Goal: Task Accomplishment & Management: Use online tool/utility

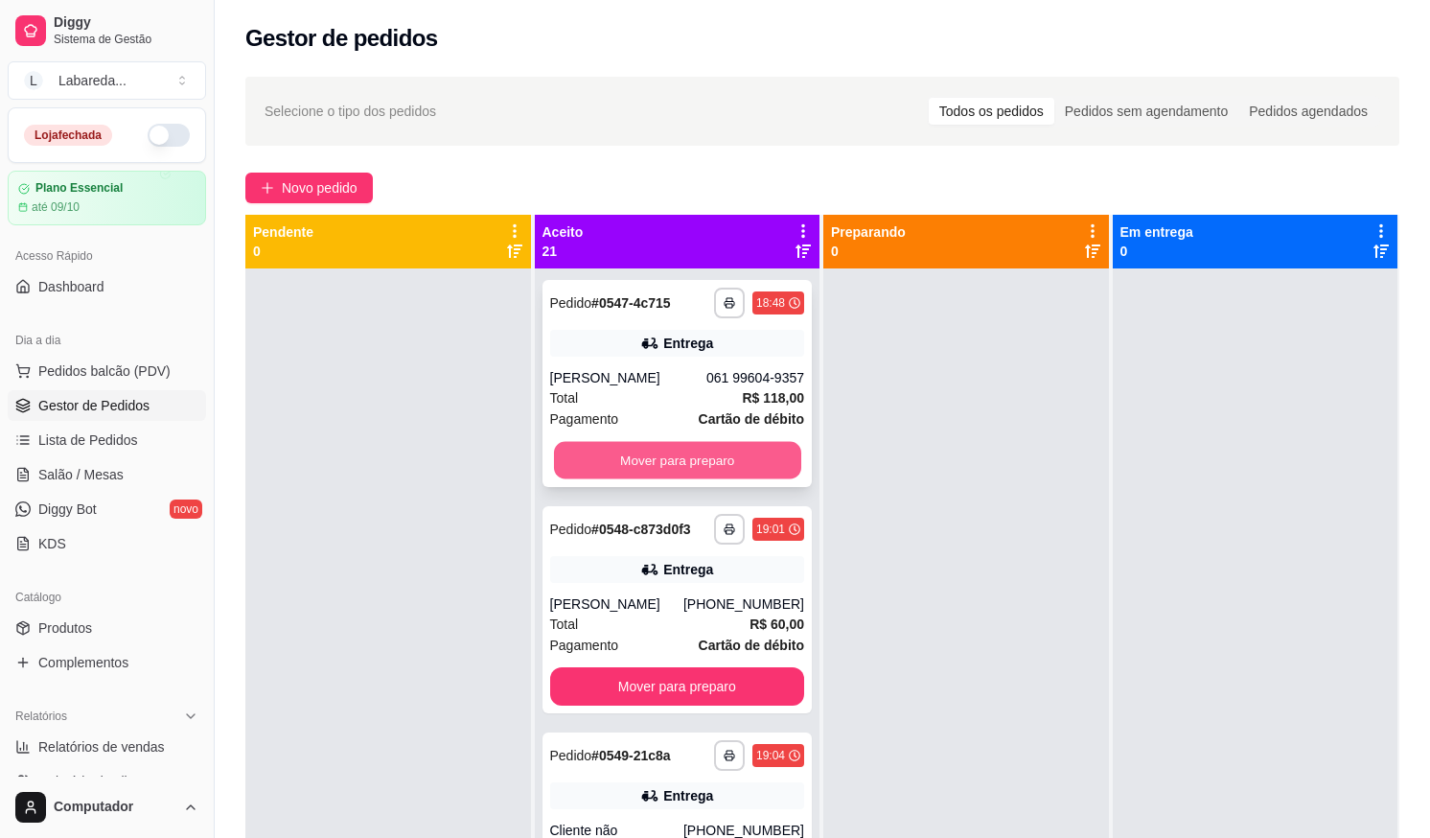
click at [688, 466] on button "Mover para preparo" at bounding box center [676, 460] width 247 height 37
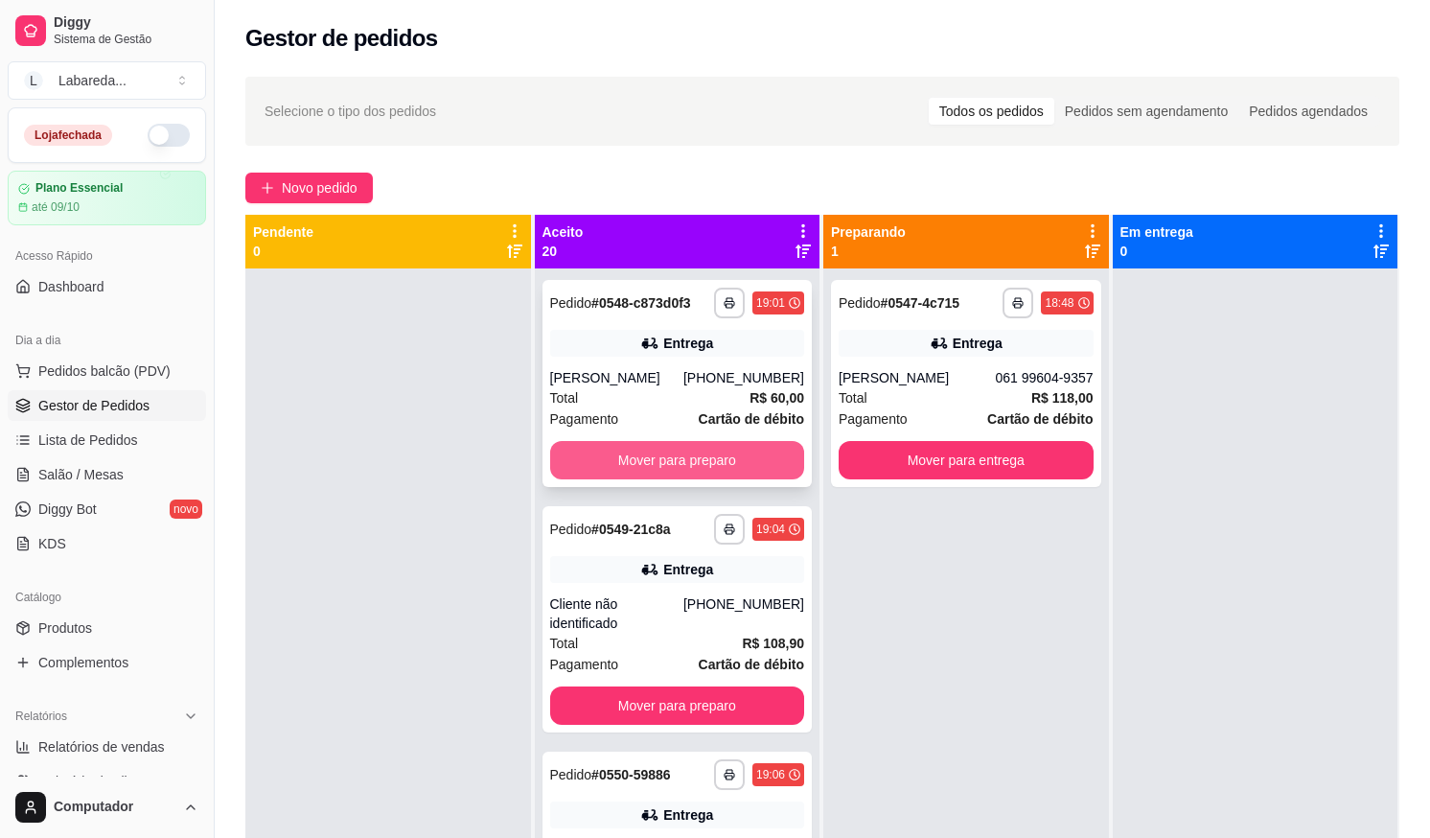
click at [685, 460] on button "Mover para preparo" at bounding box center [677, 460] width 255 height 38
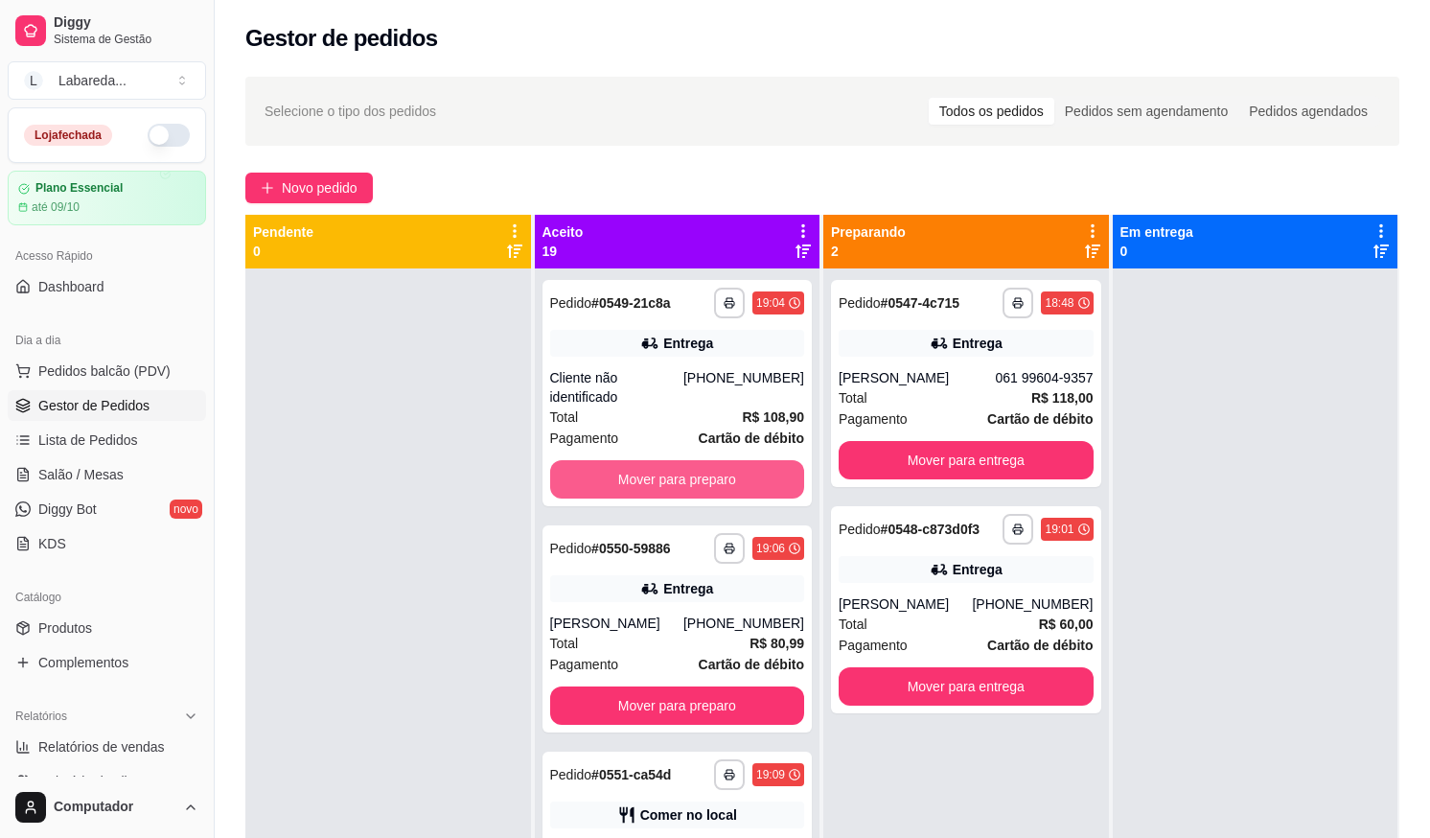
click at [685, 460] on button "Mover para preparo" at bounding box center [677, 479] width 255 height 38
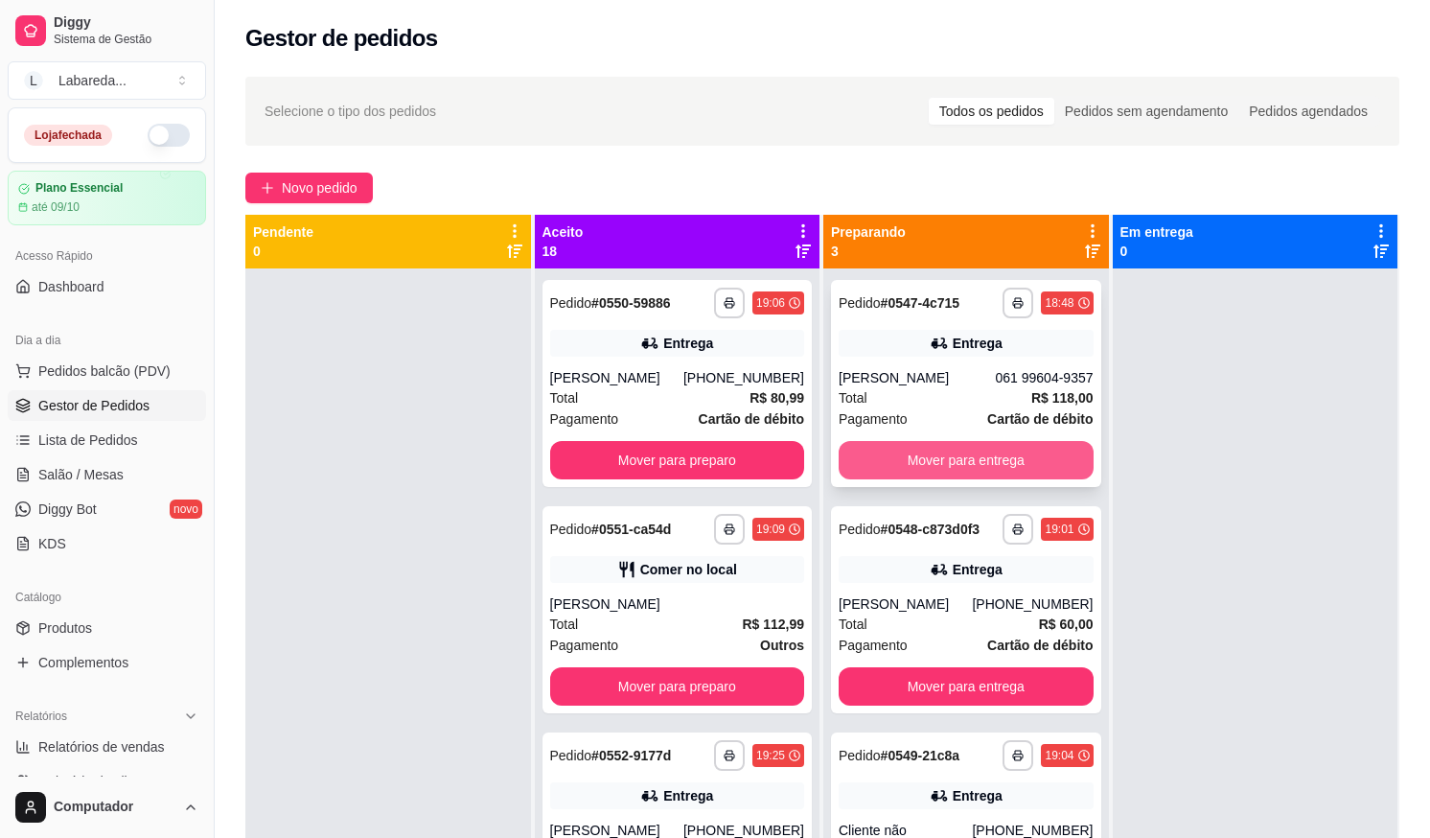
click at [802, 455] on div "**********" at bounding box center [822, 634] width 1154 height 838
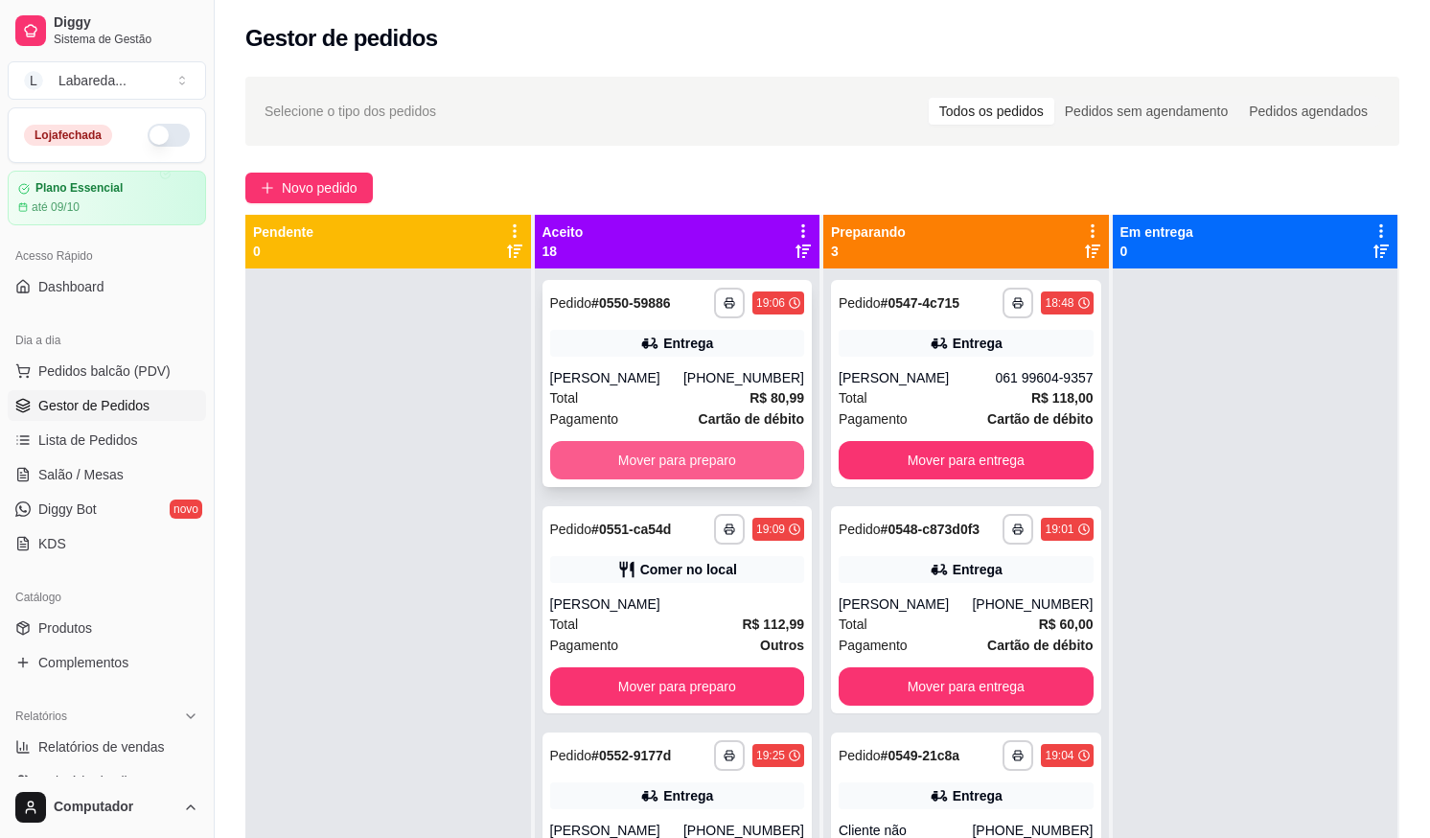
click at [731, 462] on button "Mover para preparo" at bounding box center [677, 460] width 255 height 38
click at [904, 446] on div "**********" at bounding box center [966, 383] width 270 height 207
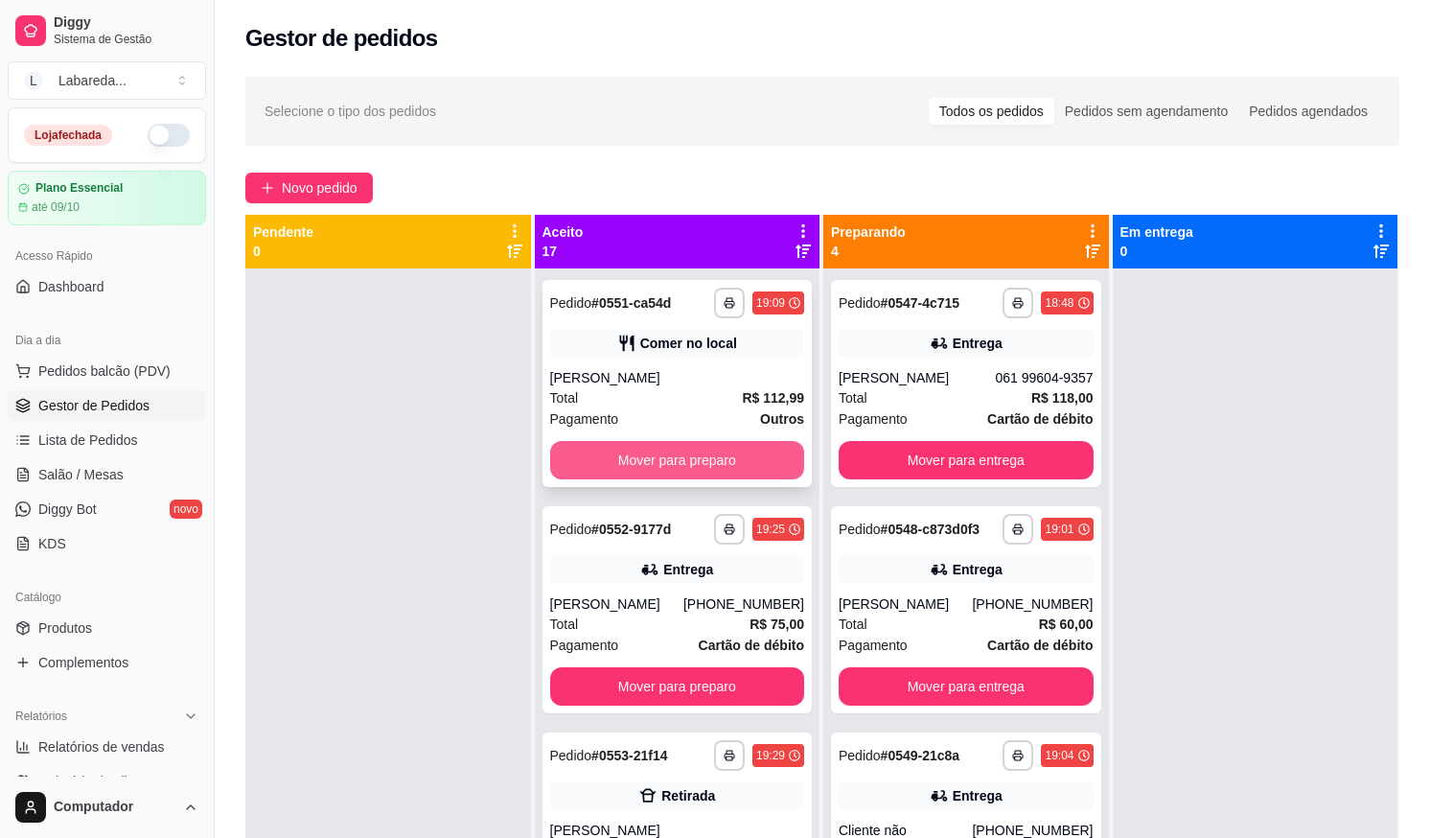
click at [671, 454] on button "Mover para preparo" at bounding box center [677, 460] width 255 height 38
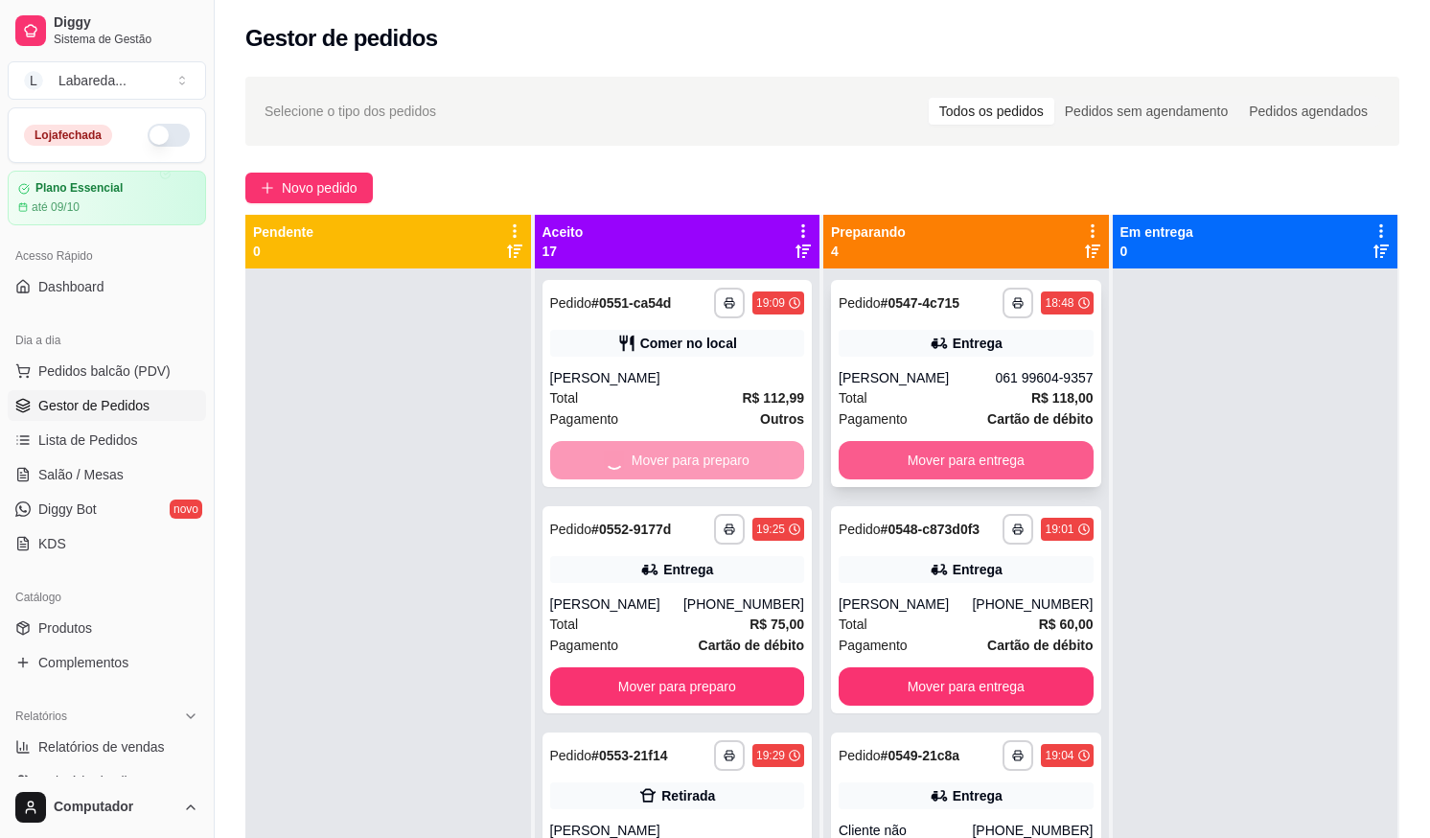
click at [927, 469] on button "Mover para entrega" at bounding box center [966, 460] width 255 height 38
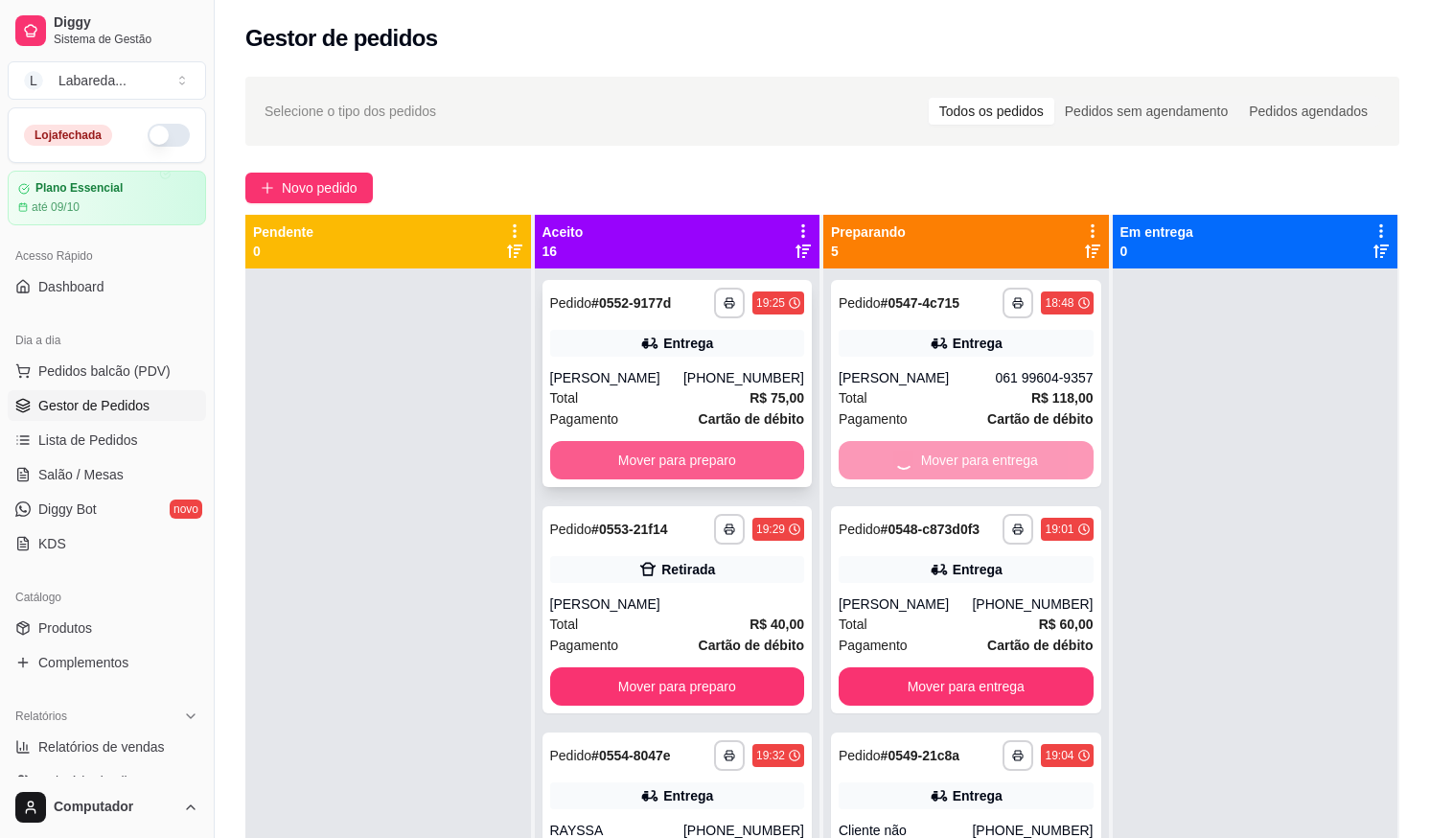
click at [731, 473] on button "Mover para preparo" at bounding box center [677, 460] width 255 height 38
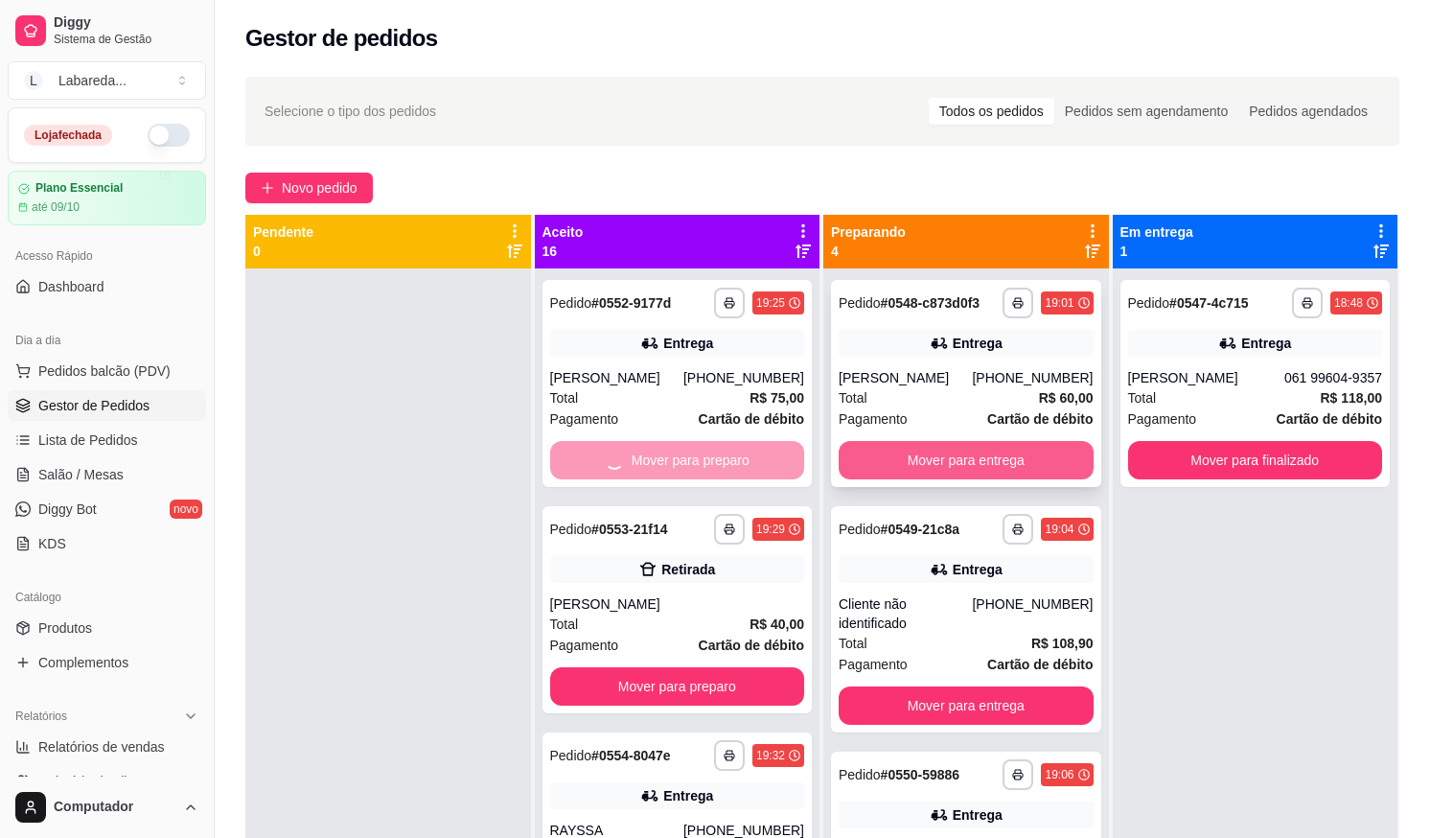
click at [843, 460] on button "Mover para entrega" at bounding box center [966, 460] width 255 height 38
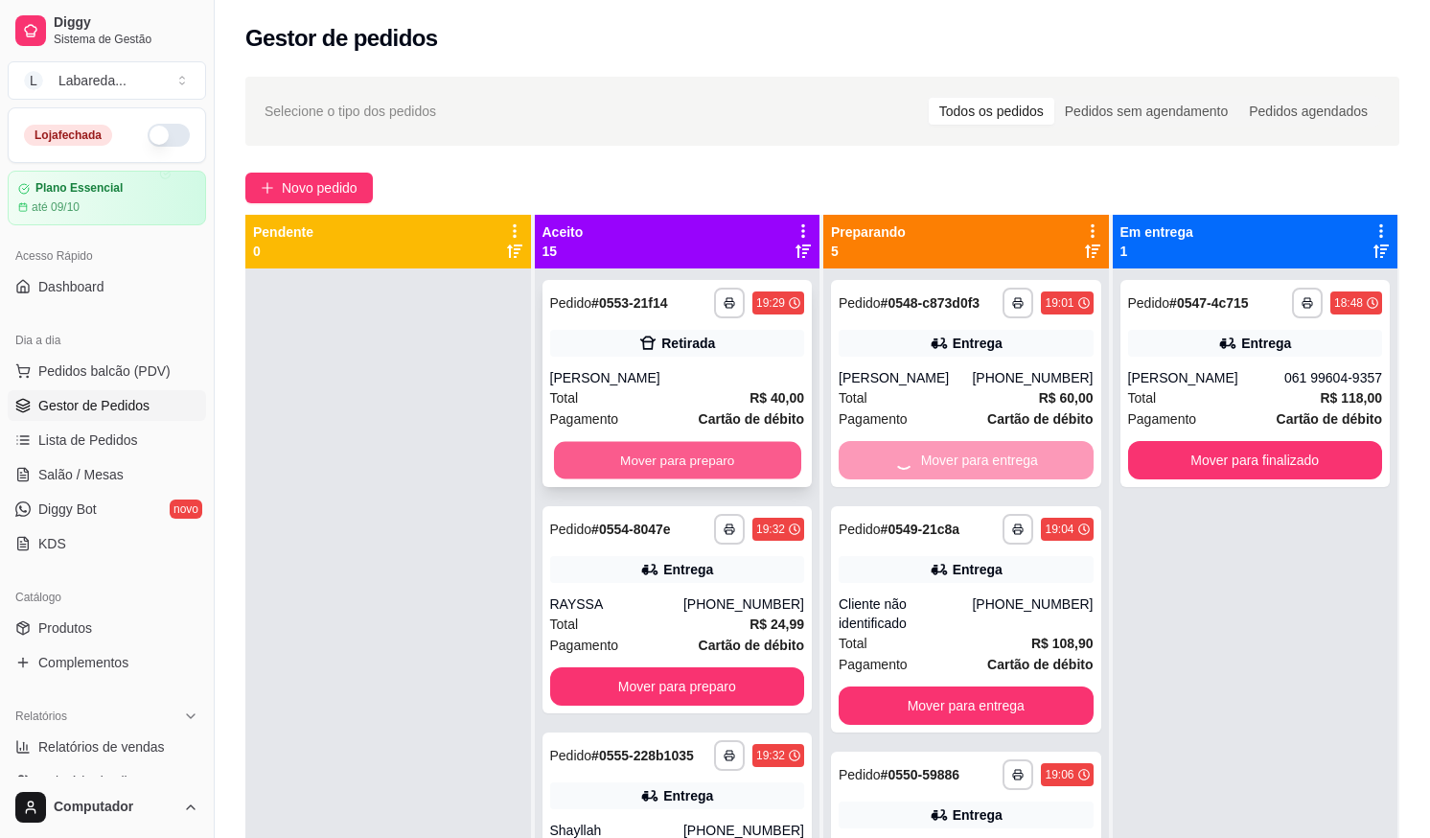
click at [750, 468] on button "Mover para preparo" at bounding box center [676, 460] width 247 height 37
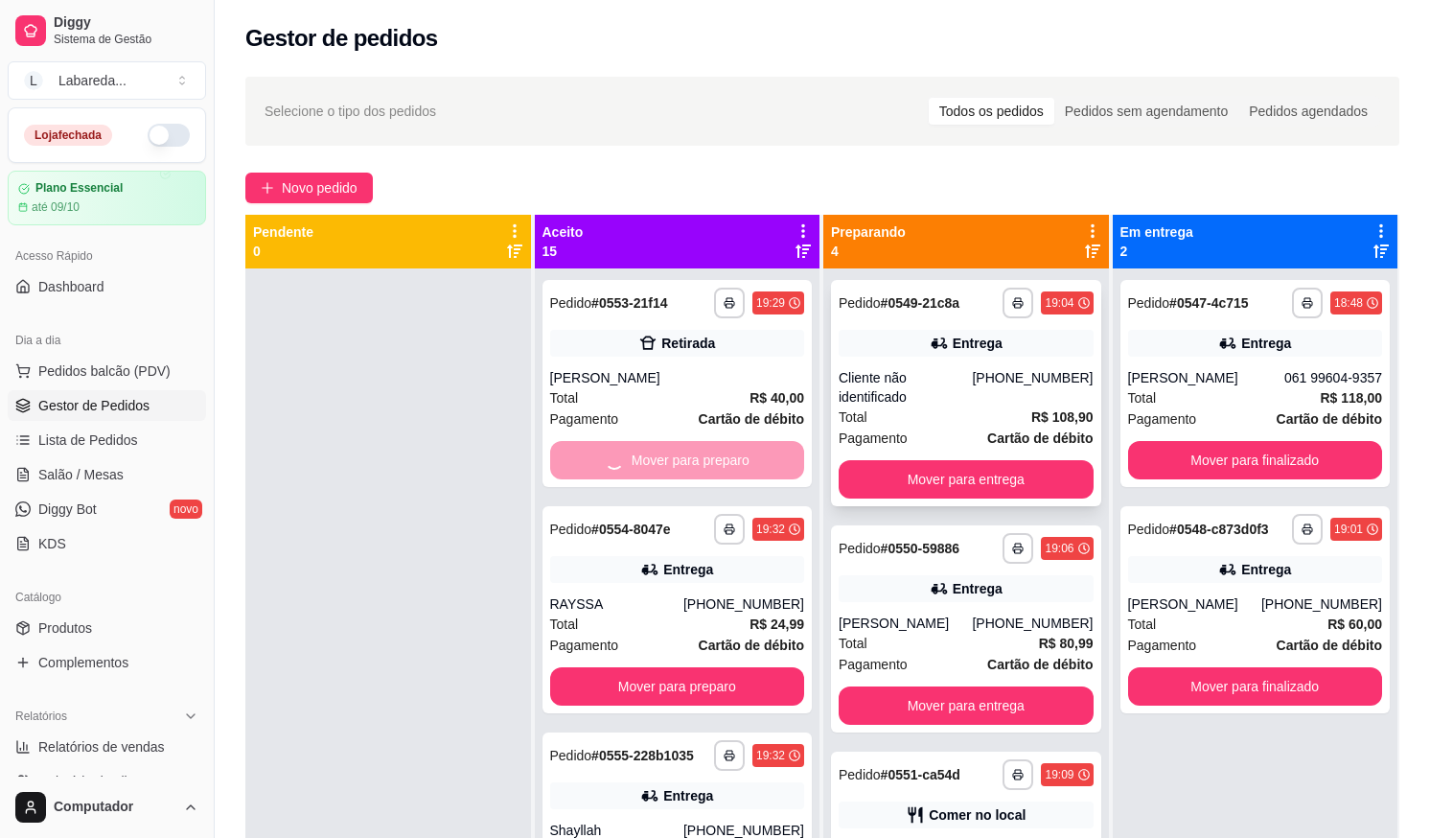
click at [871, 457] on div "**********" at bounding box center [966, 393] width 270 height 226
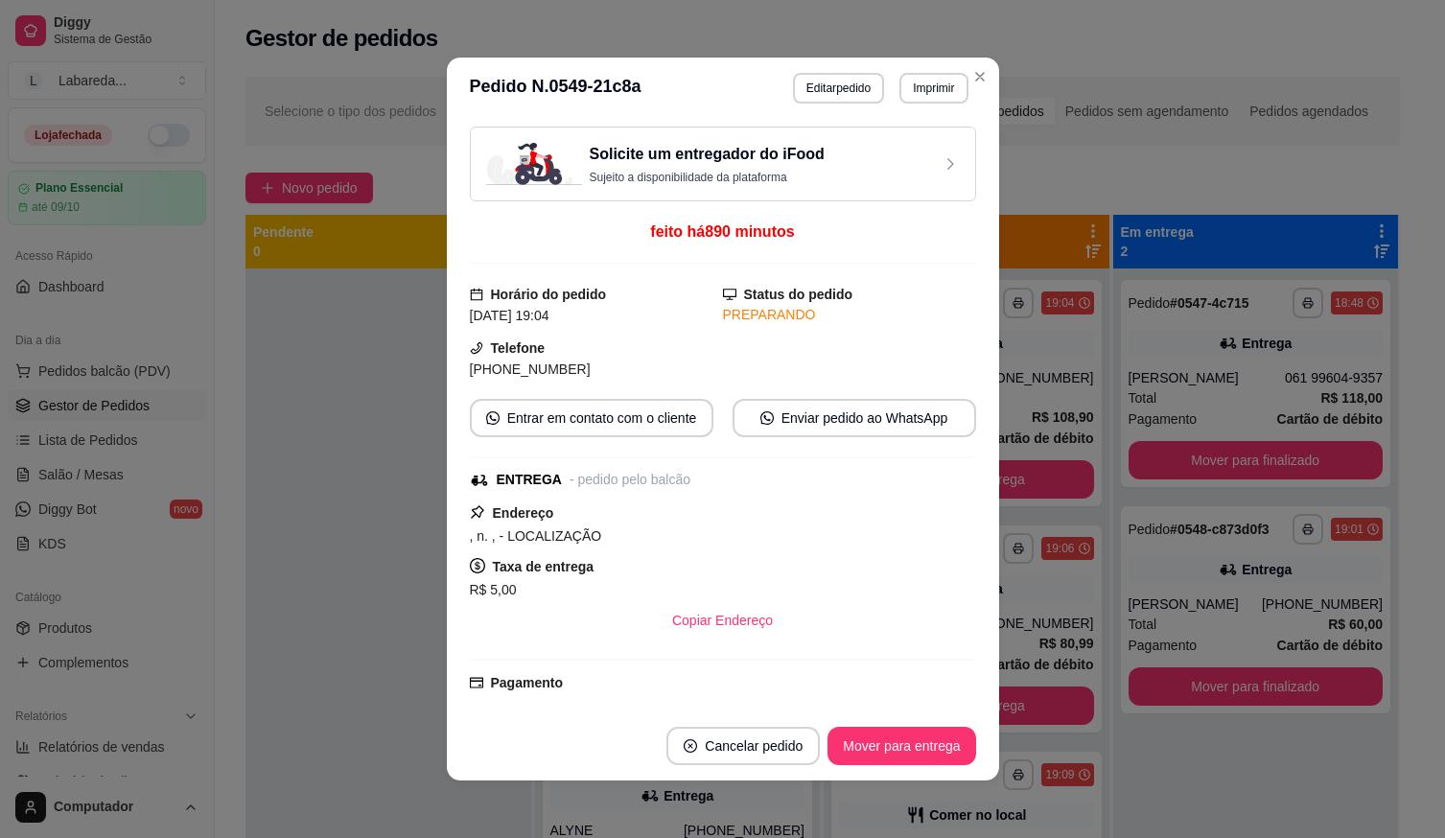
drag, startPoint x: 725, startPoint y: 457, endPoint x: 552, endPoint y: 446, distance: 172.9
click at [638, 449] on div "Solicite um entregador do iFood Sujeito a disponibilidade da plataforma feito h…" at bounding box center [723, 415] width 506 height 577
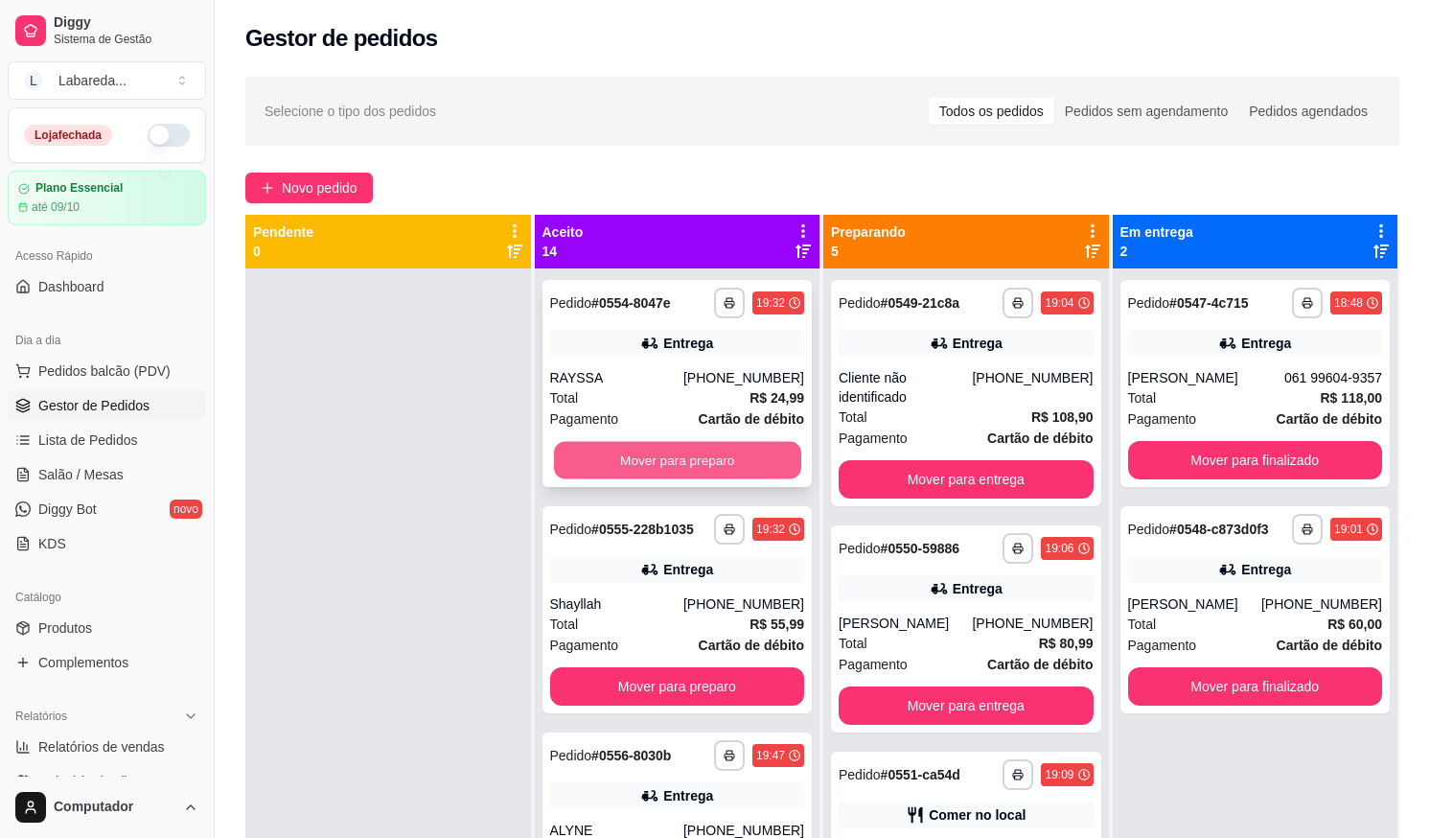
click at [647, 460] on button "Mover para preparo" at bounding box center [676, 460] width 247 height 37
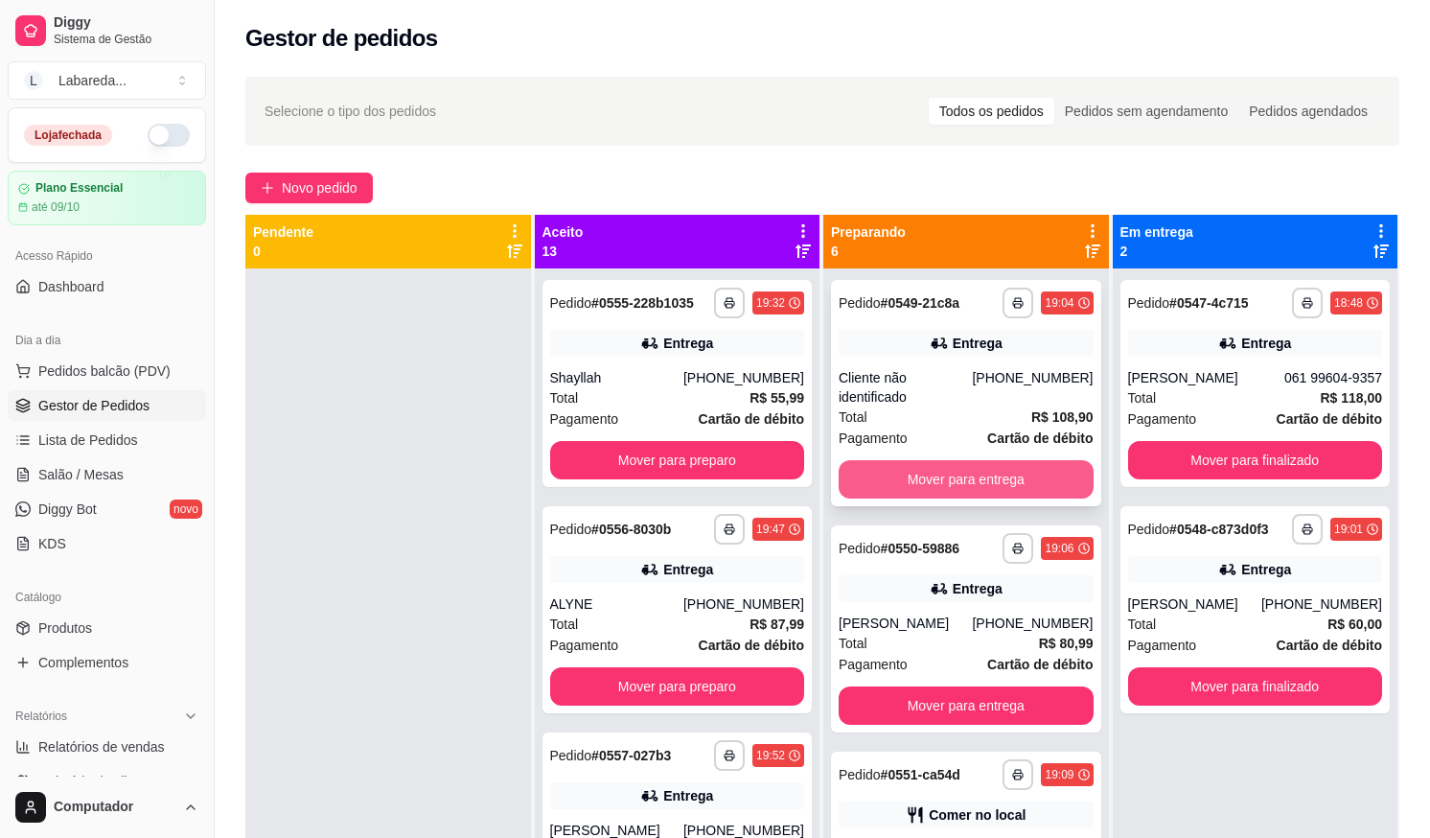
click at [875, 479] on button "Mover para entrega" at bounding box center [966, 479] width 255 height 38
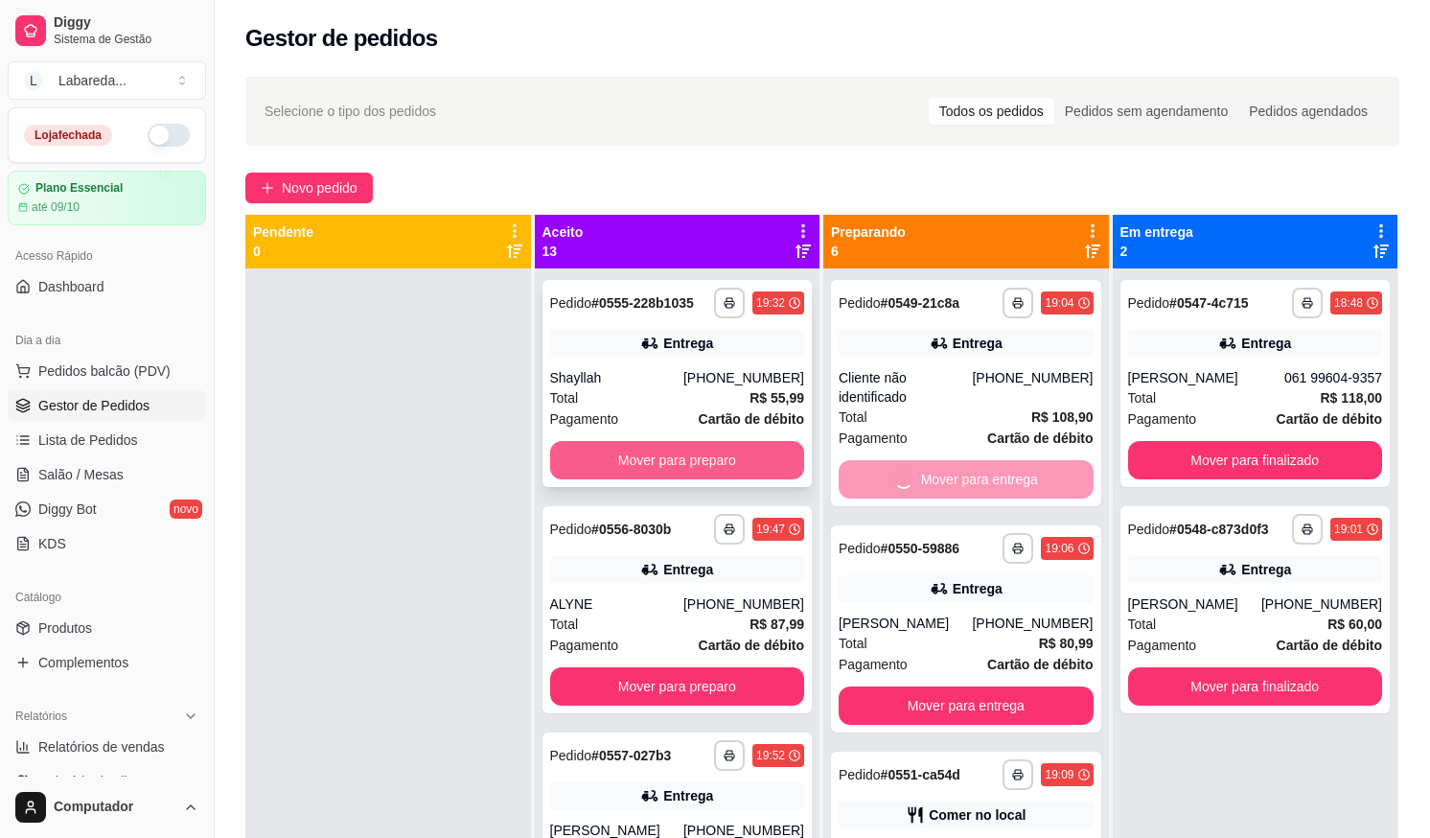
click at [712, 453] on button "Mover para preparo" at bounding box center [677, 460] width 255 height 38
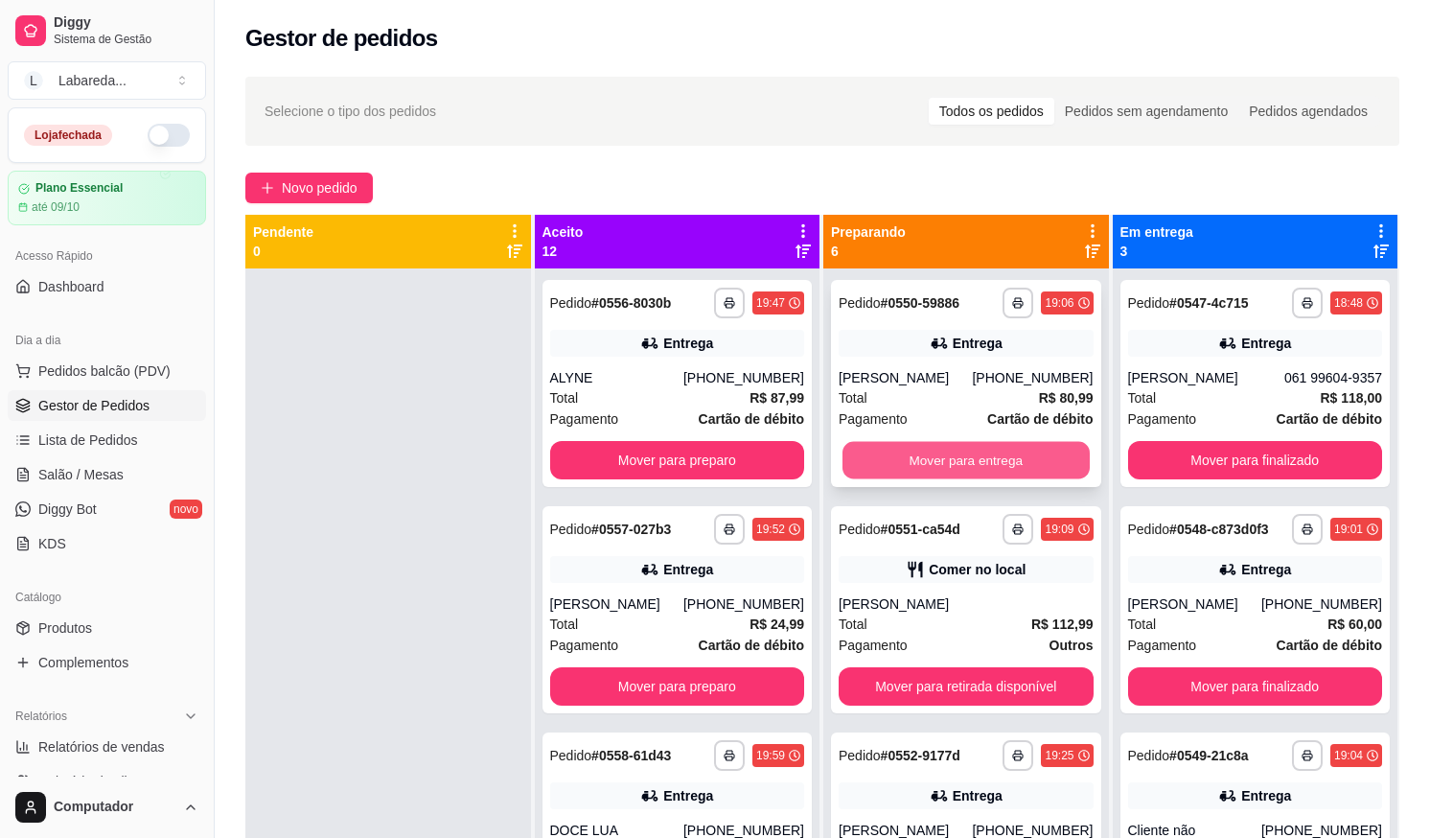
click at [889, 459] on button "Mover para entrega" at bounding box center [966, 460] width 247 height 37
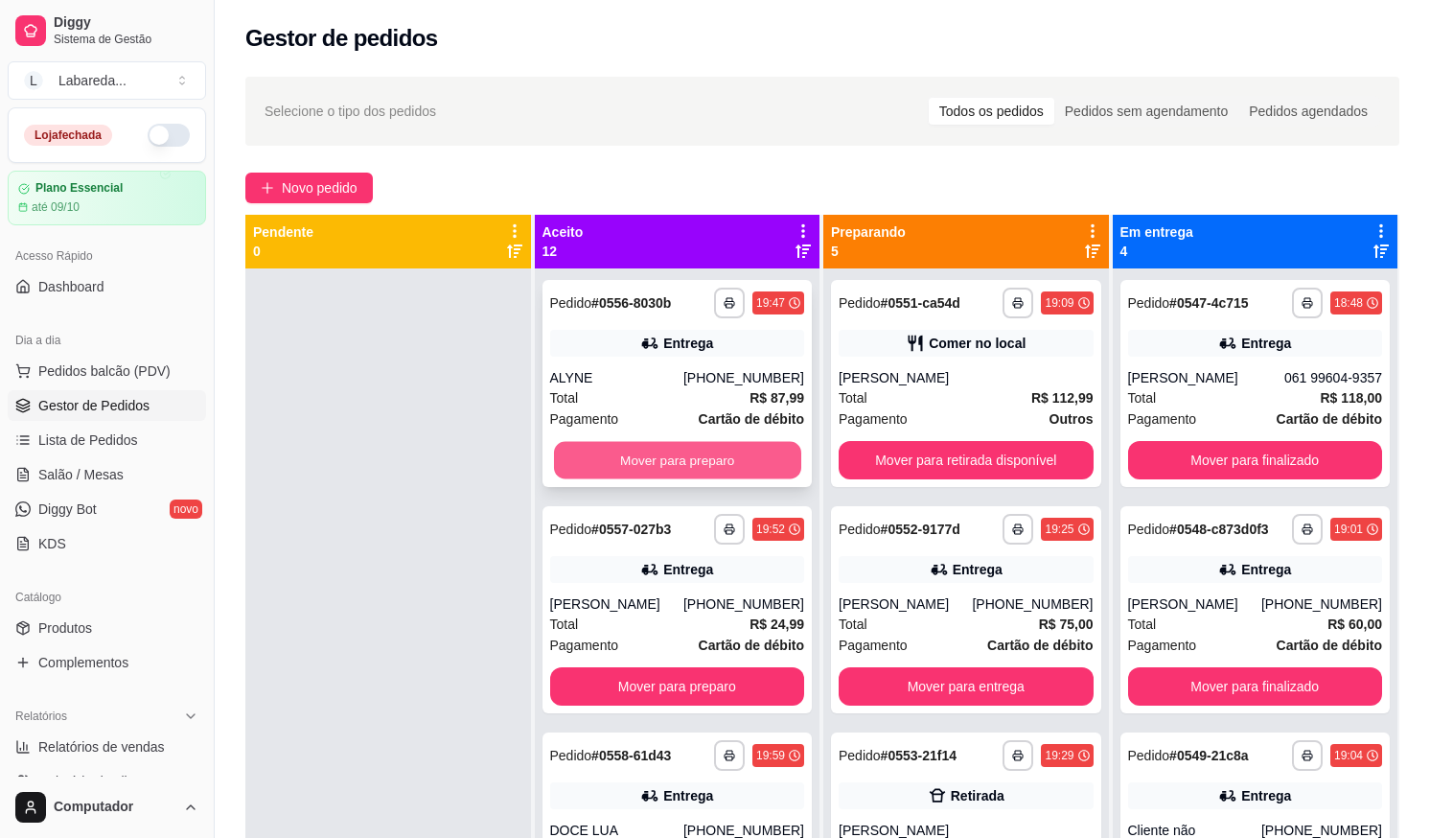
click at [675, 455] on button "Mover para preparo" at bounding box center [676, 460] width 247 height 37
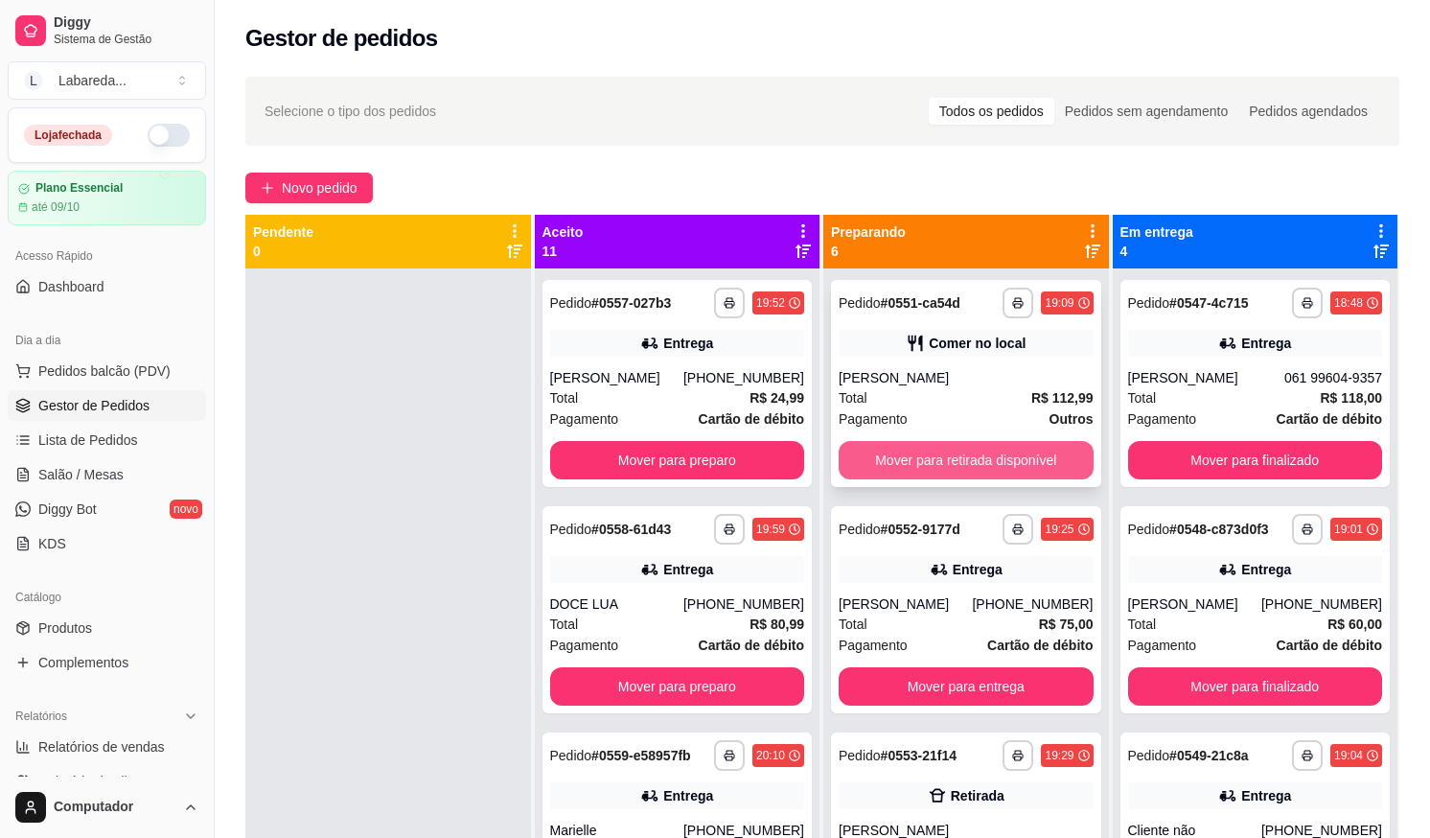
click at [875, 454] on button "Mover para retirada disponível" at bounding box center [966, 460] width 255 height 38
click at [722, 435] on div "**********" at bounding box center [678, 383] width 270 height 207
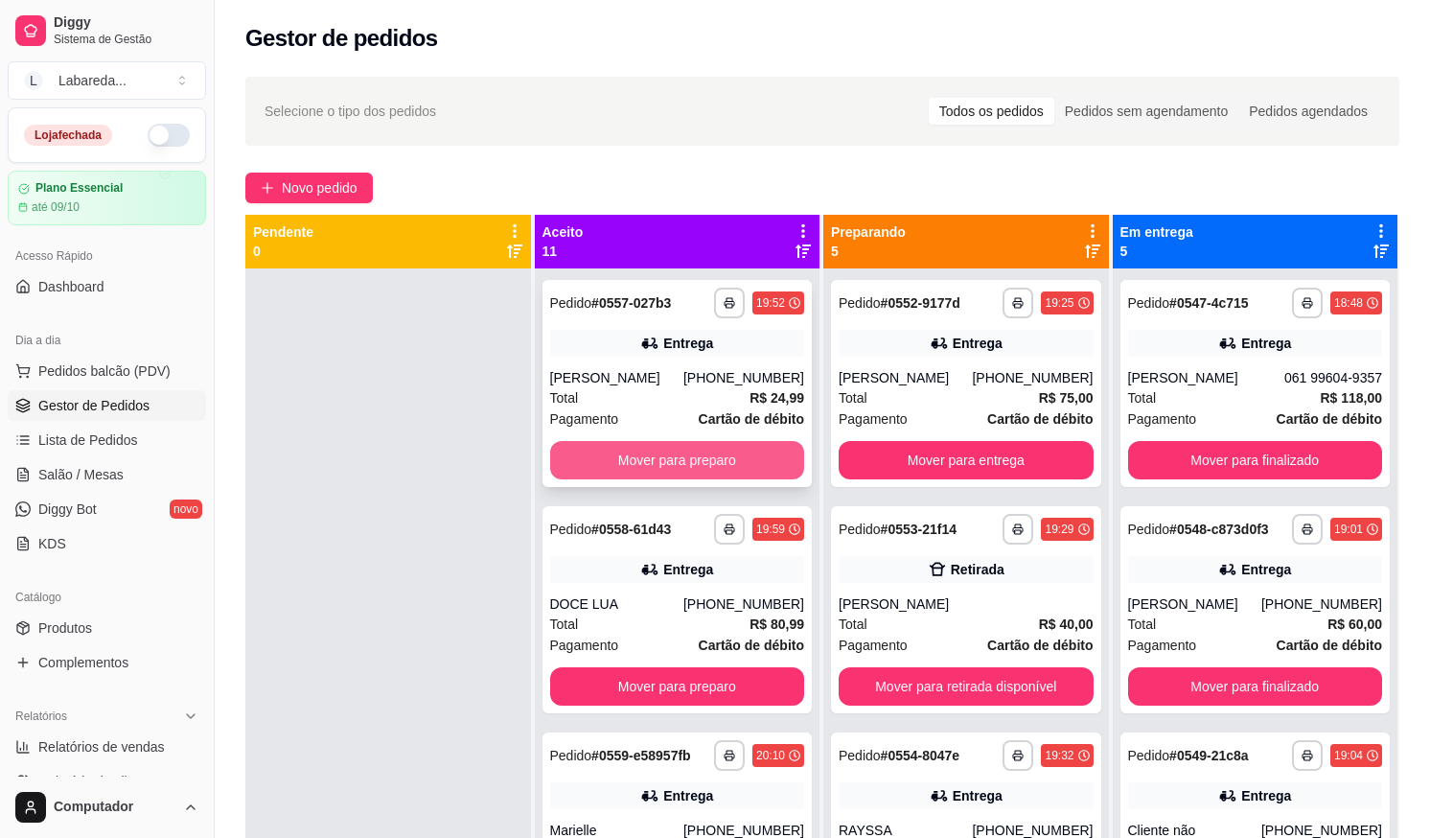
click at [615, 471] on button "Mover para preparo" at bounding box center [677, 460] width 255 height 38
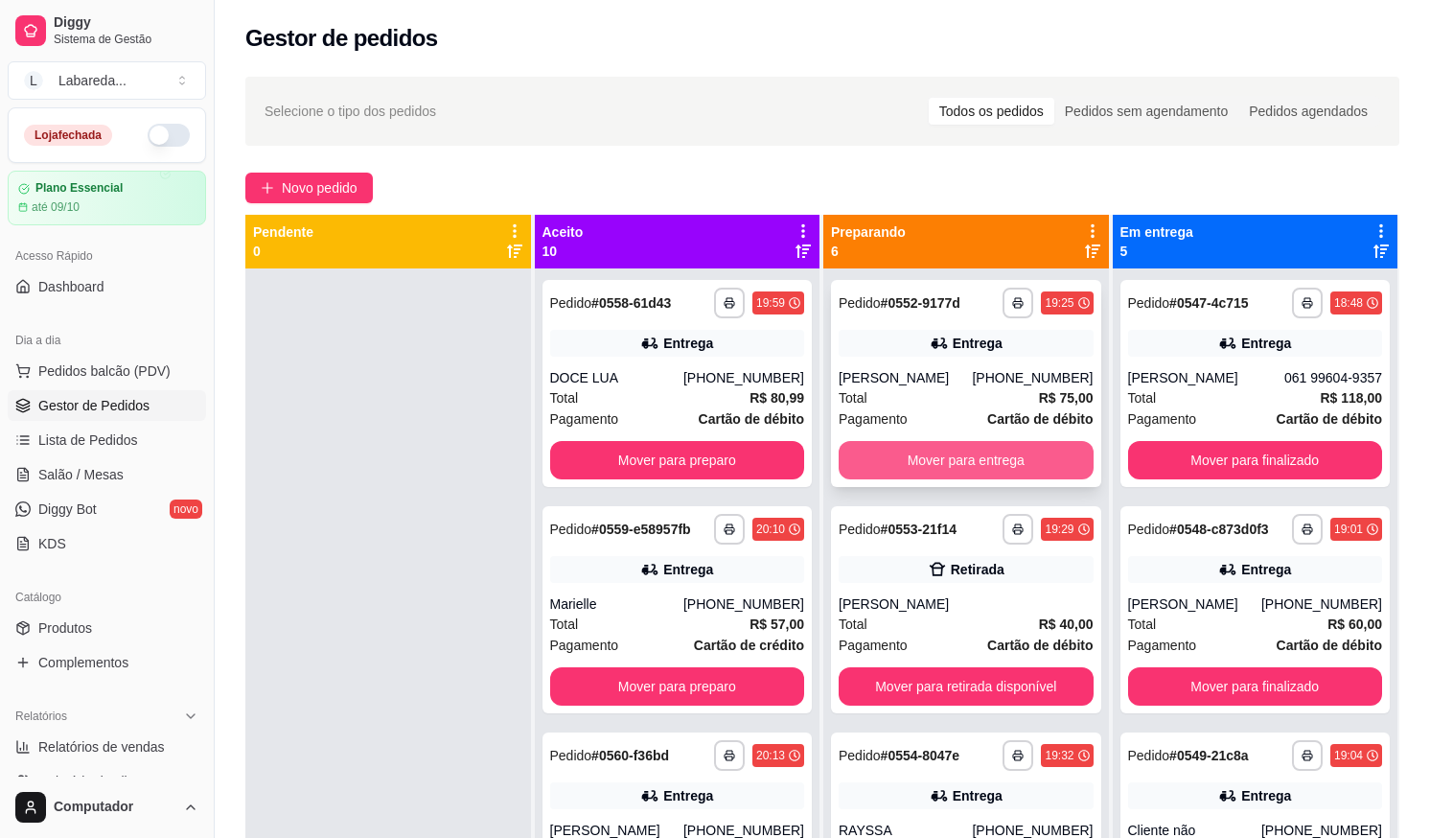
click at [889, 466] on button "Mover para entrega" at bounding box center [966, 460] width 255 height 38
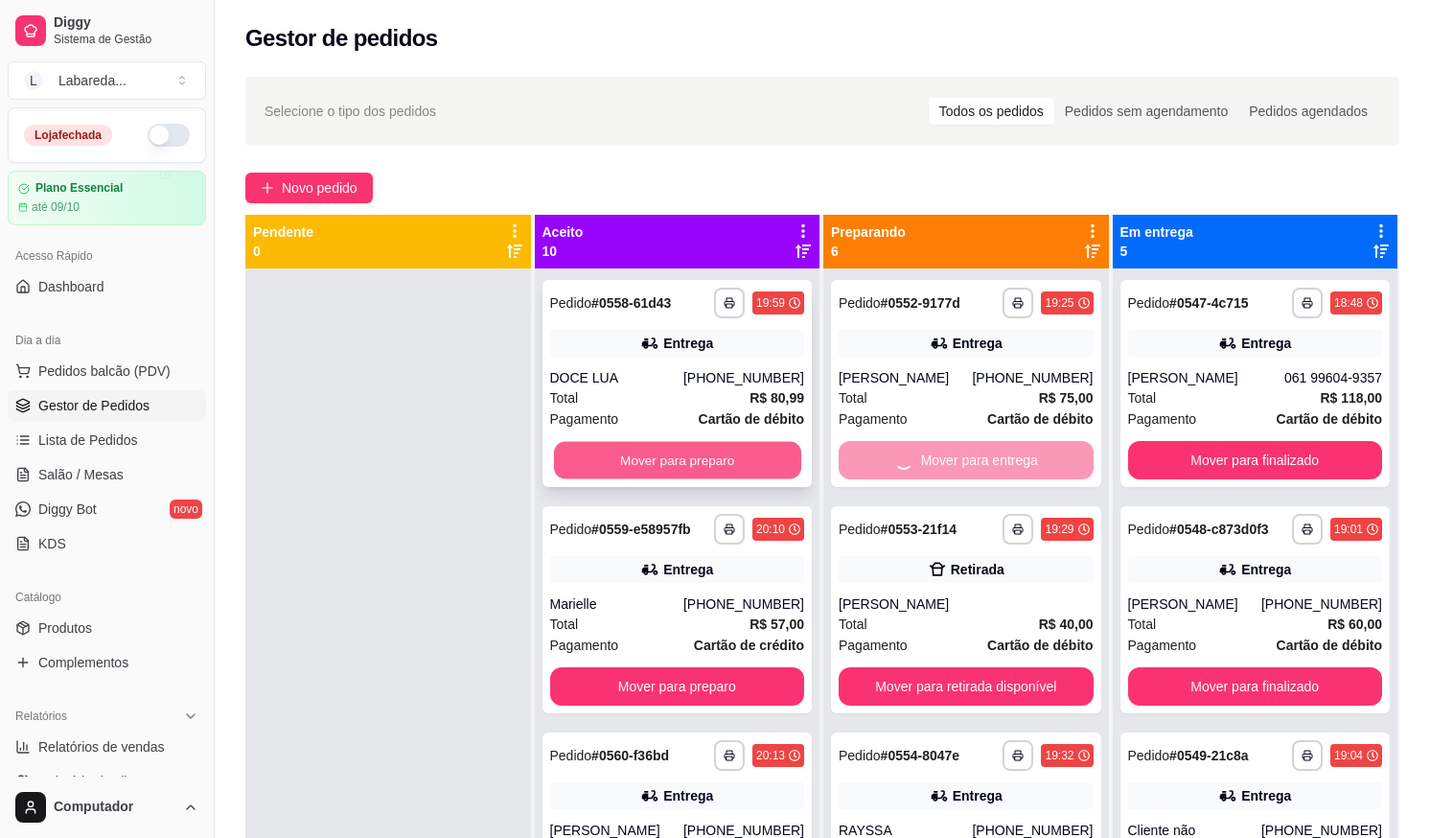
click at [680, 463] on button "Mover para preparo" at bounding box center [676, 460] width 247 height 37
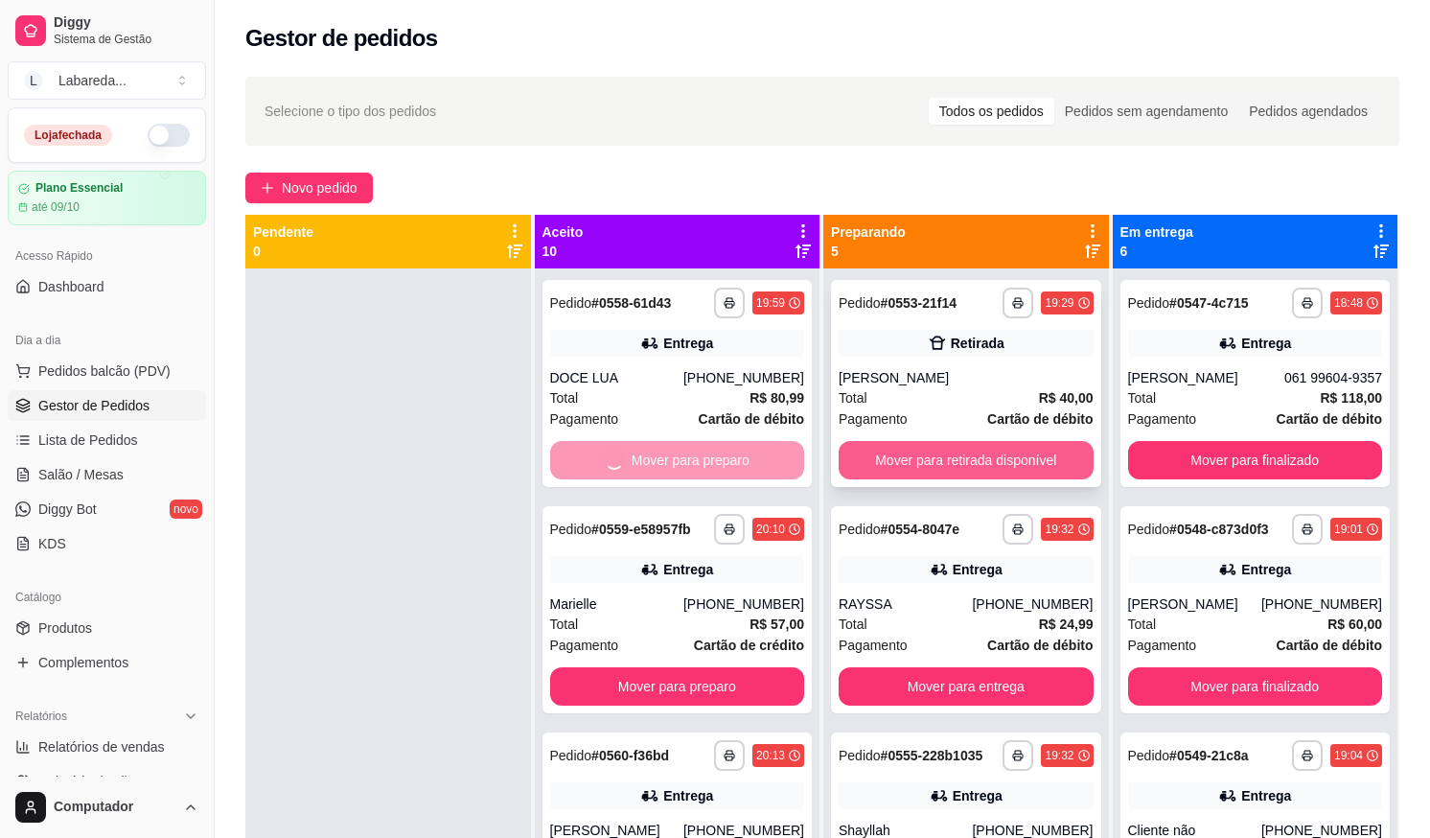
click at [879, 455] on button "Mover para retirada disponível" at bounding box center [966, 460] width 255 height 38
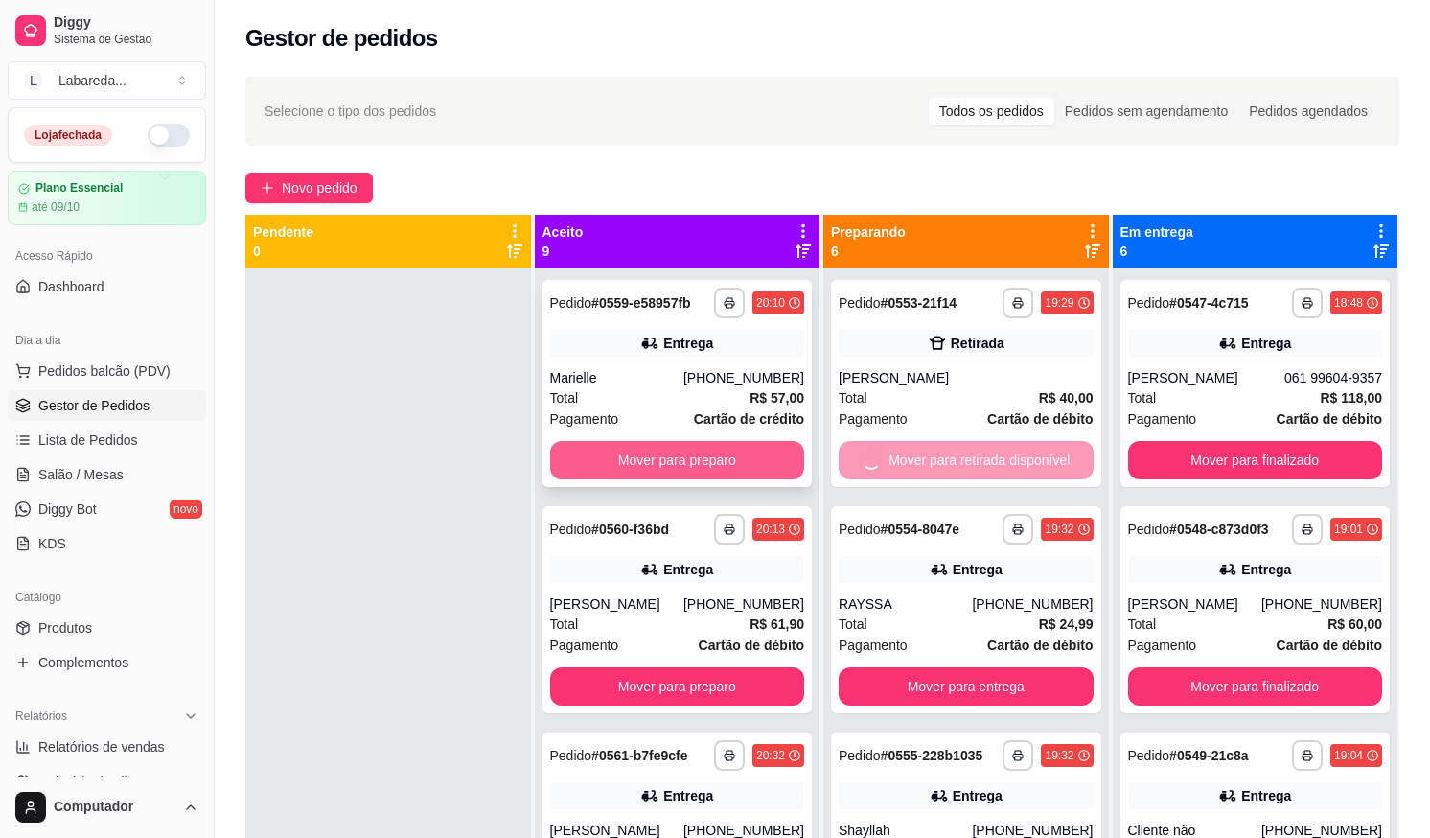
click at [722, 463] on button "Mover para preparo" at bounding box center [677, 460] width 255 height 38
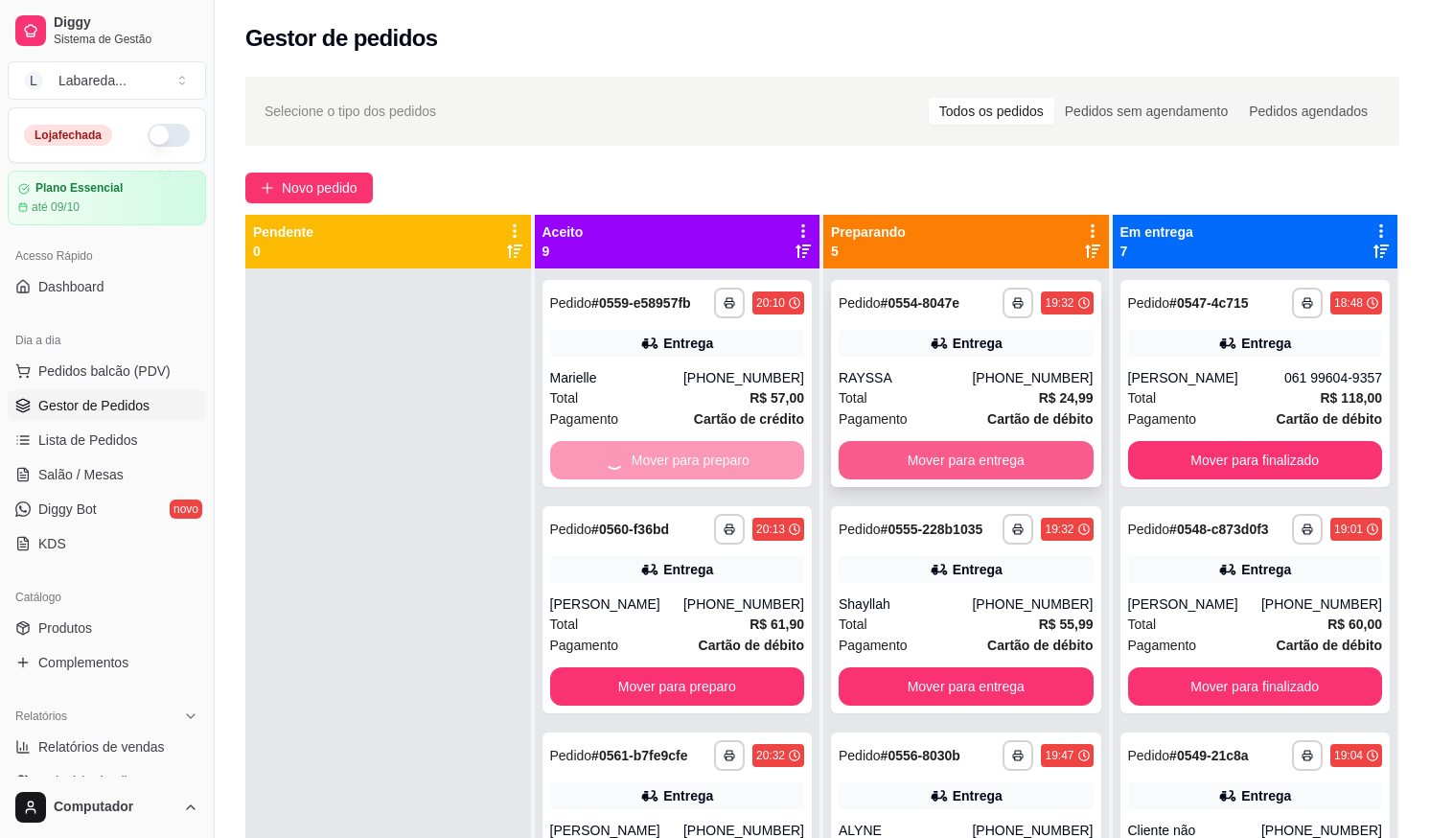
click at [914, 458] on button "Mover para entrega" at bounding box center [966, 460] width 255 height 38
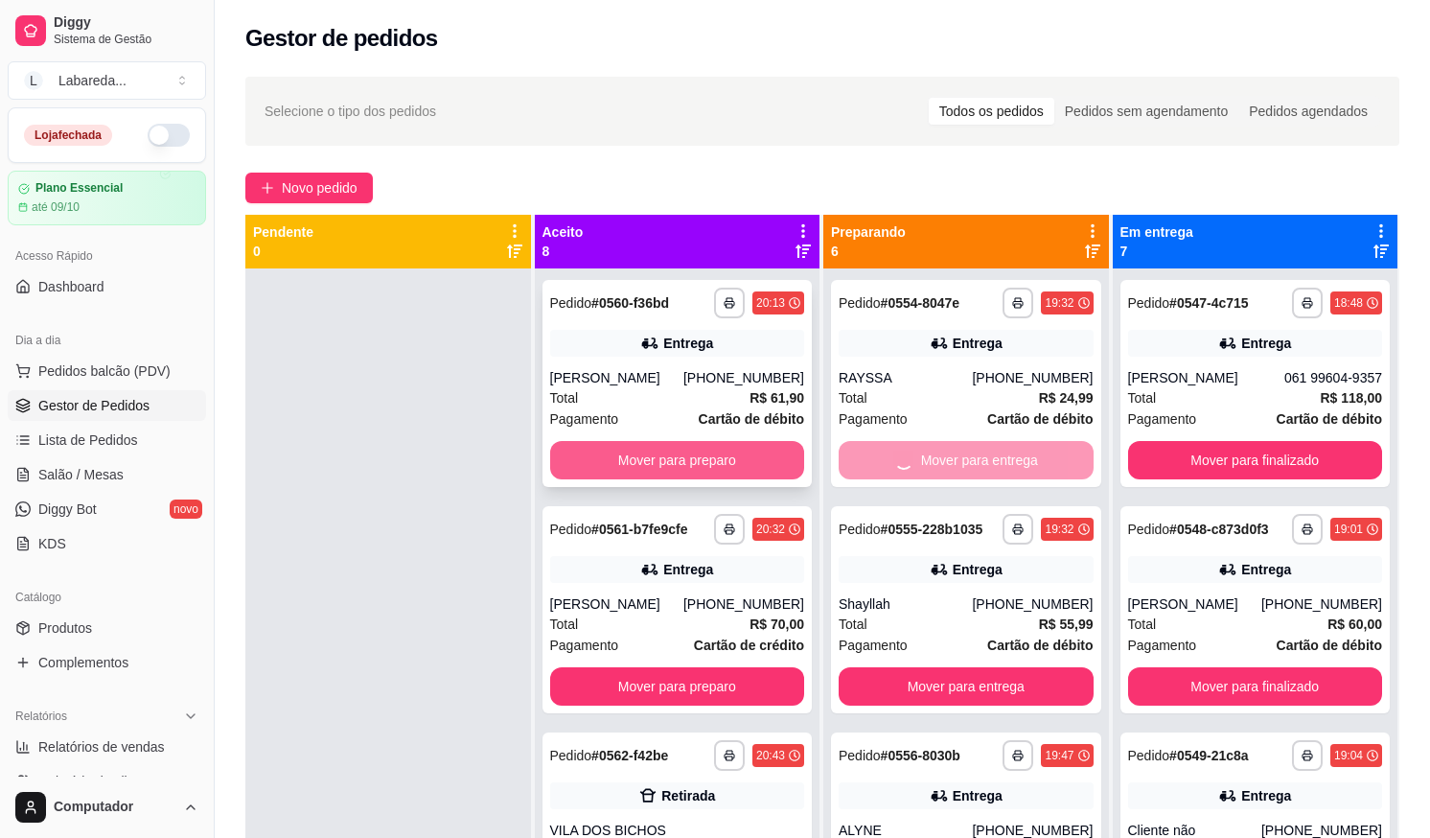
click at [766, 468] on button "Mover para preparo" at bounding box center [677, 460] width 255 height 38
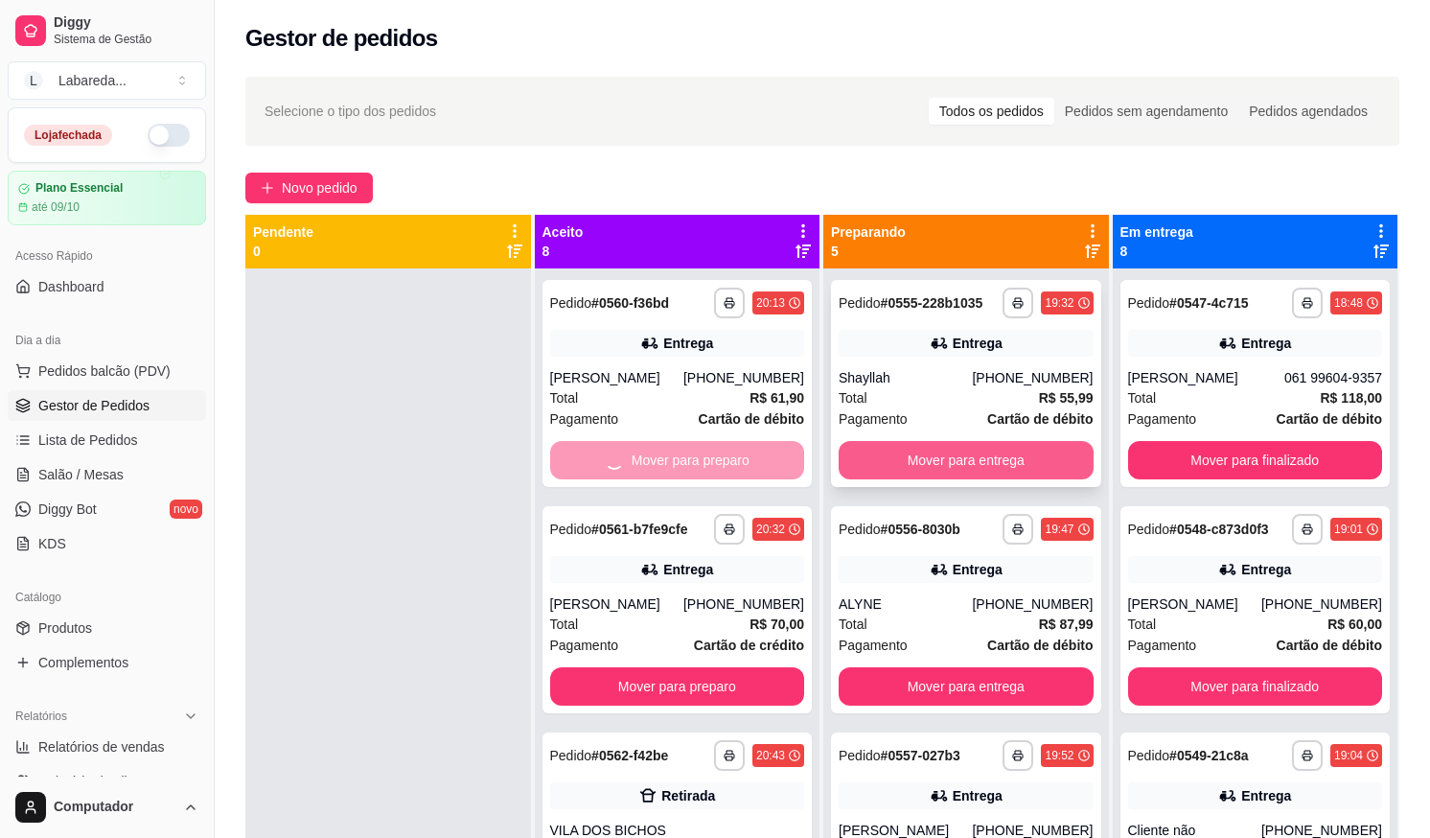
click at [890, 473] on button "Mover para entrega" at bounding box center [966, 460] width 255 height 38
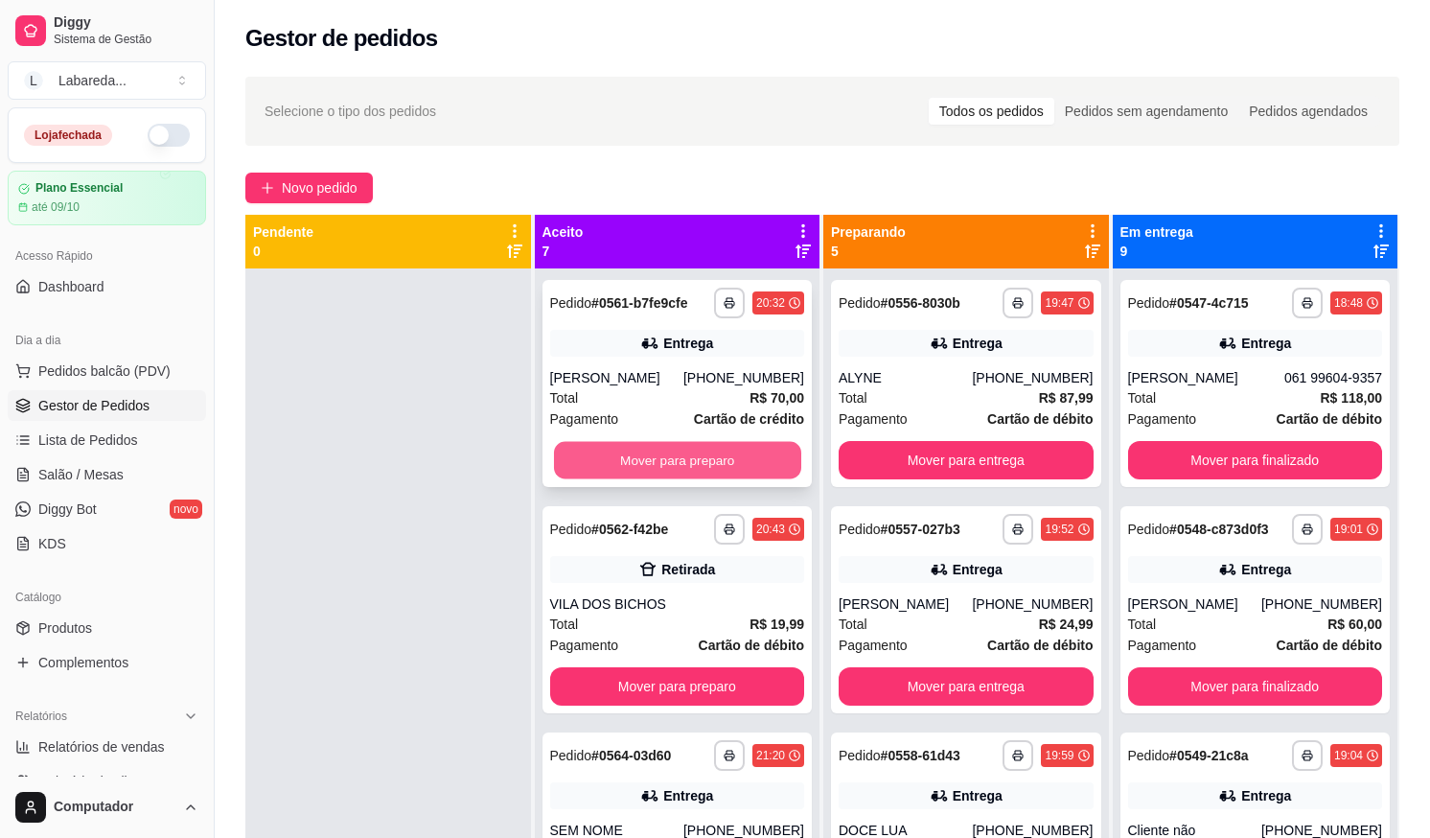
click at [767, 459] on button "Mover para preparo" at bounding box center [676, 460] width 247 height 37
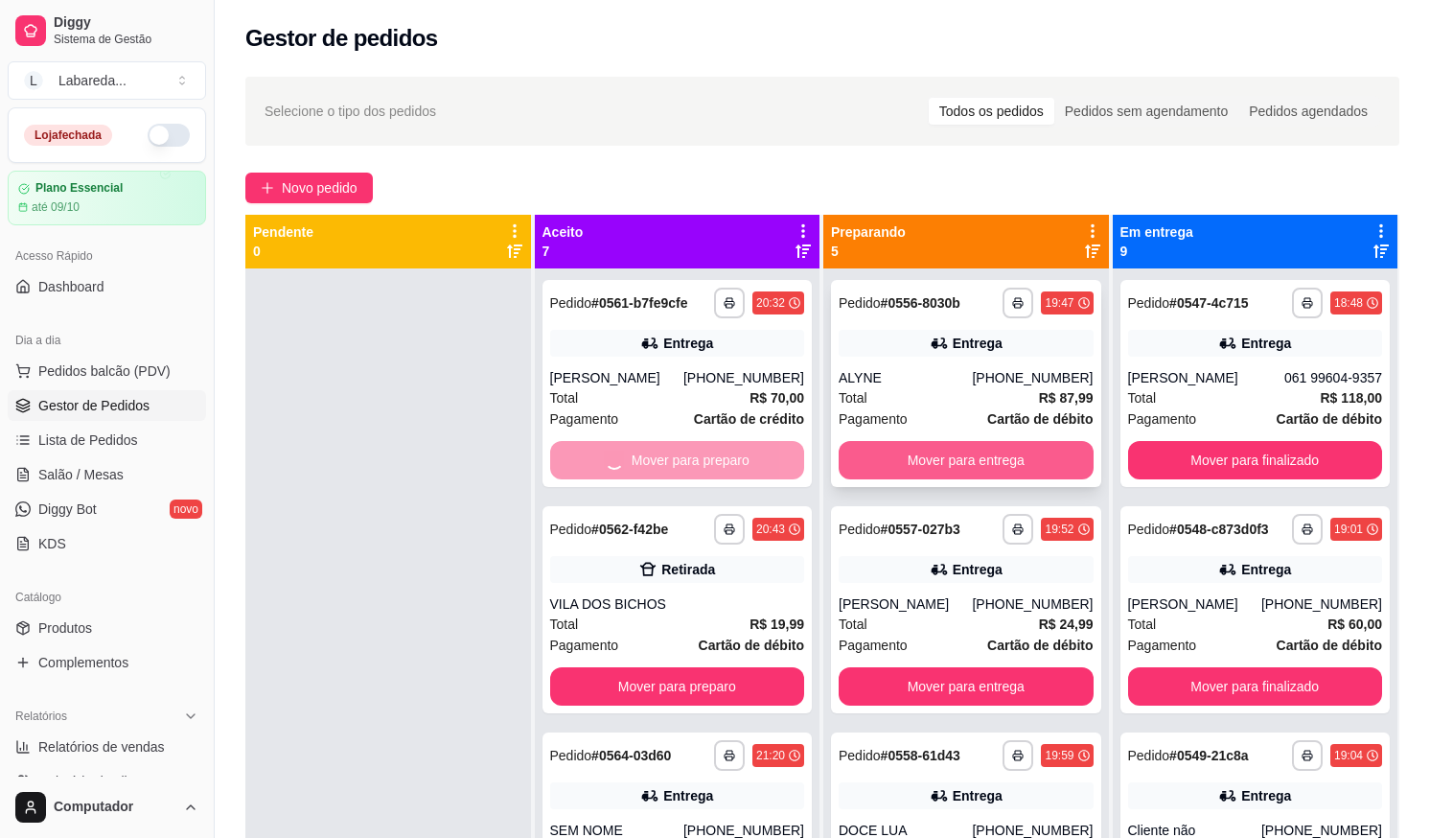
click at [877, 467] on button "Mover para entrega" at bounding box center [966, 460] width 255 height 38
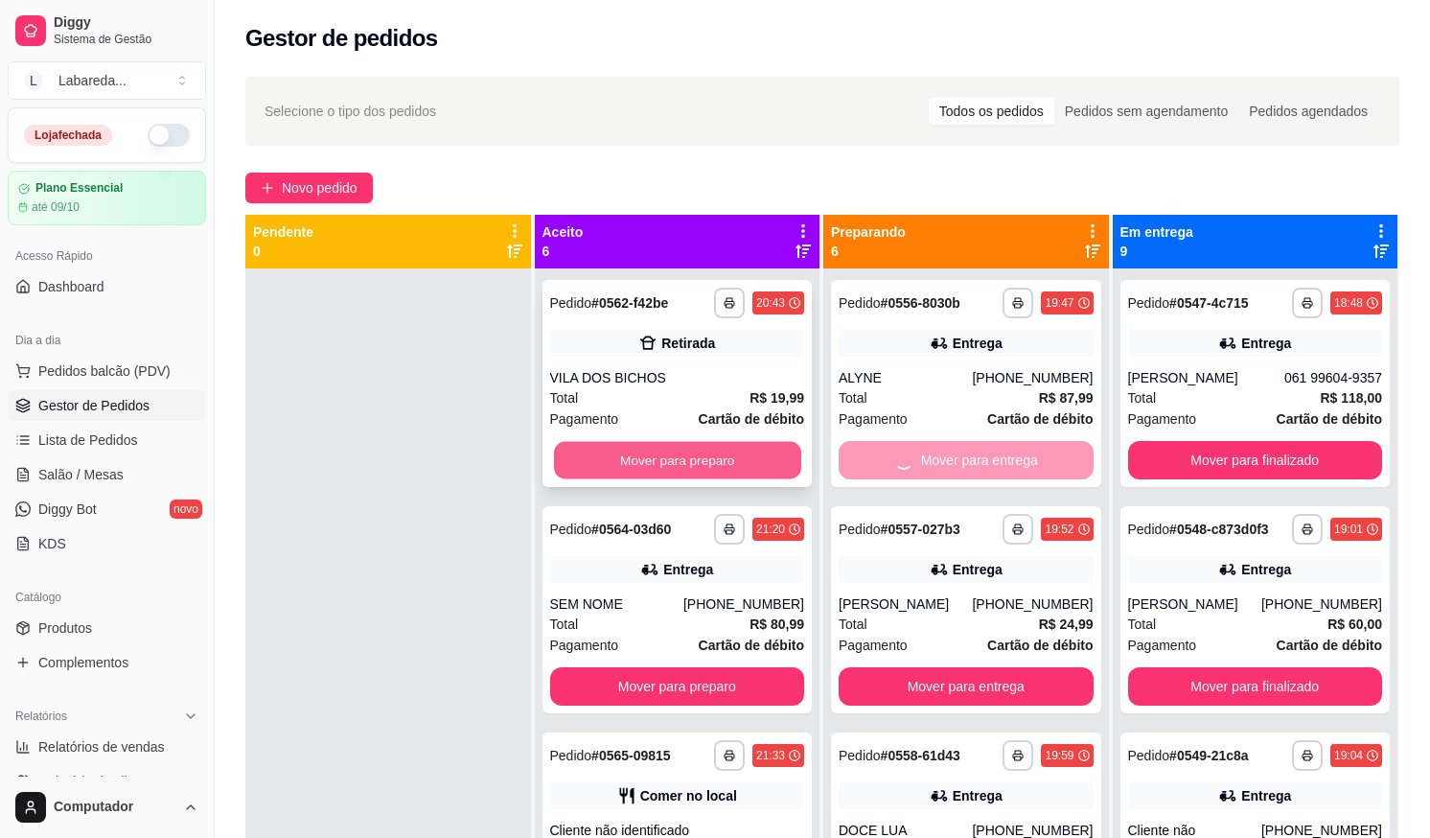
click at [739, 452] on button "Mover para preparo" at bounding box center [676, 460] width 247 height 37
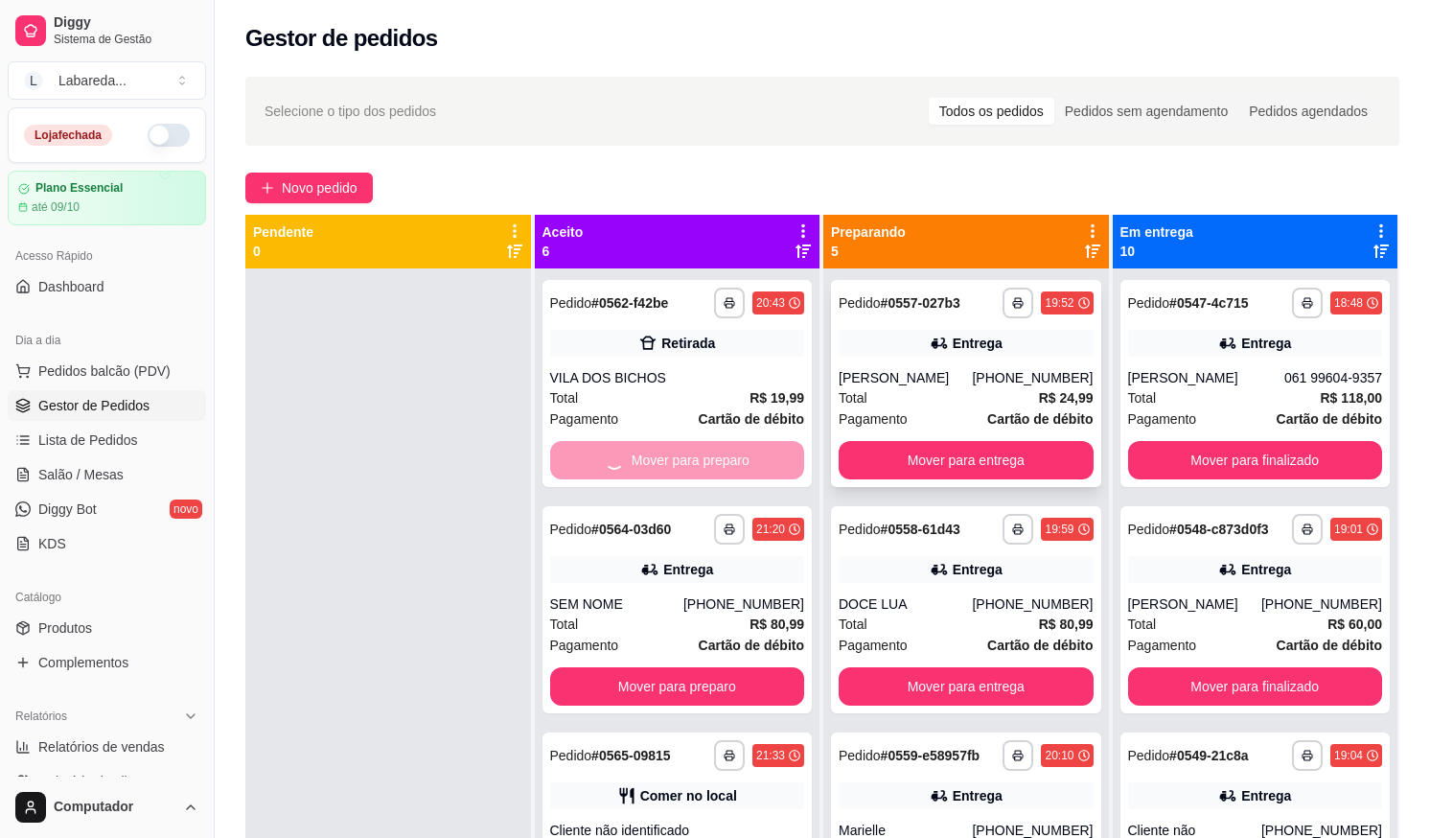
click at [901, 470] on button "Mover para entrega" at bounding box center [966, 460] width 255 height 38
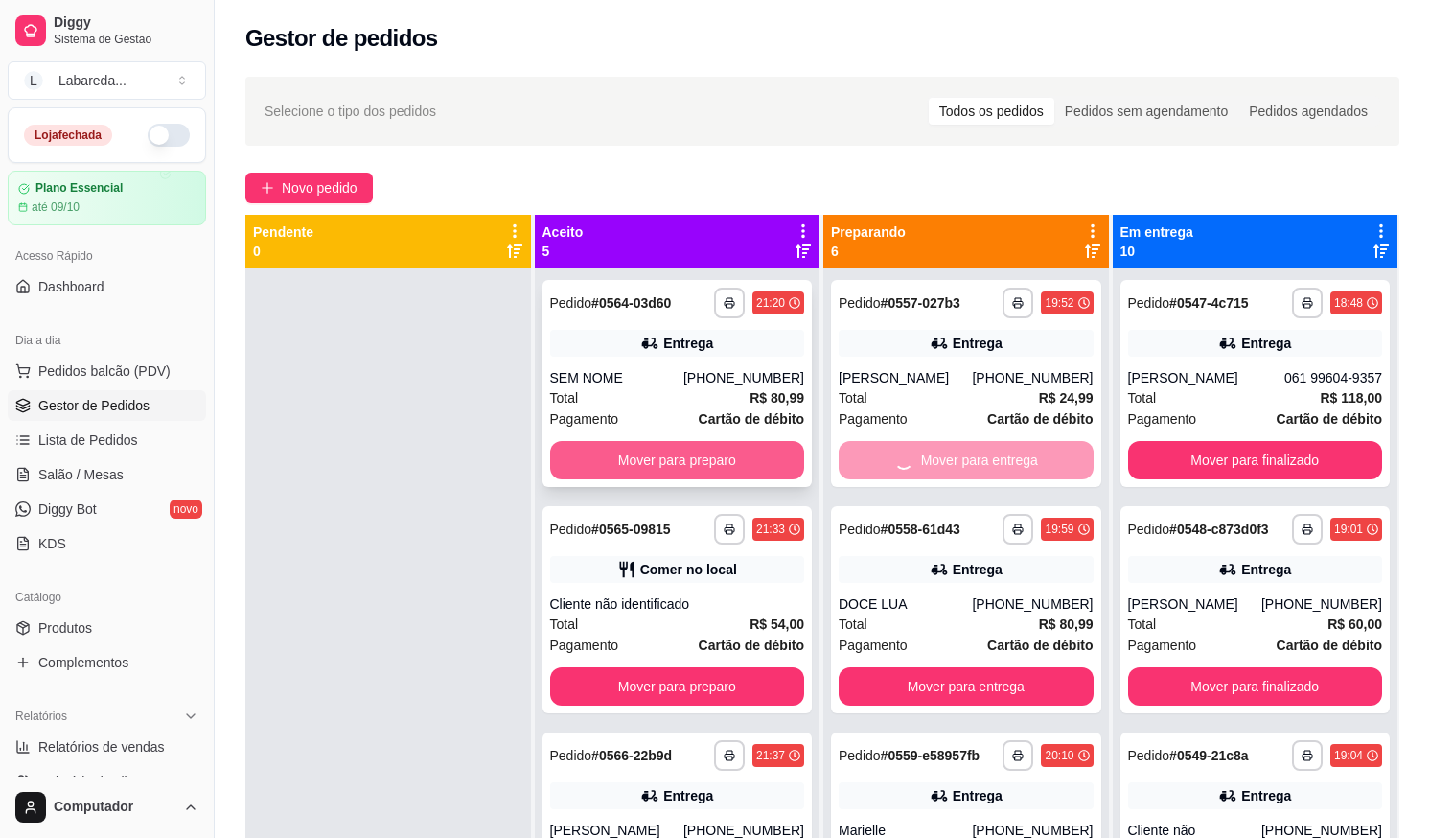
click at [729, 457] on button "Mover para preparo" at bounding box center [677, 460] width 255 height 38
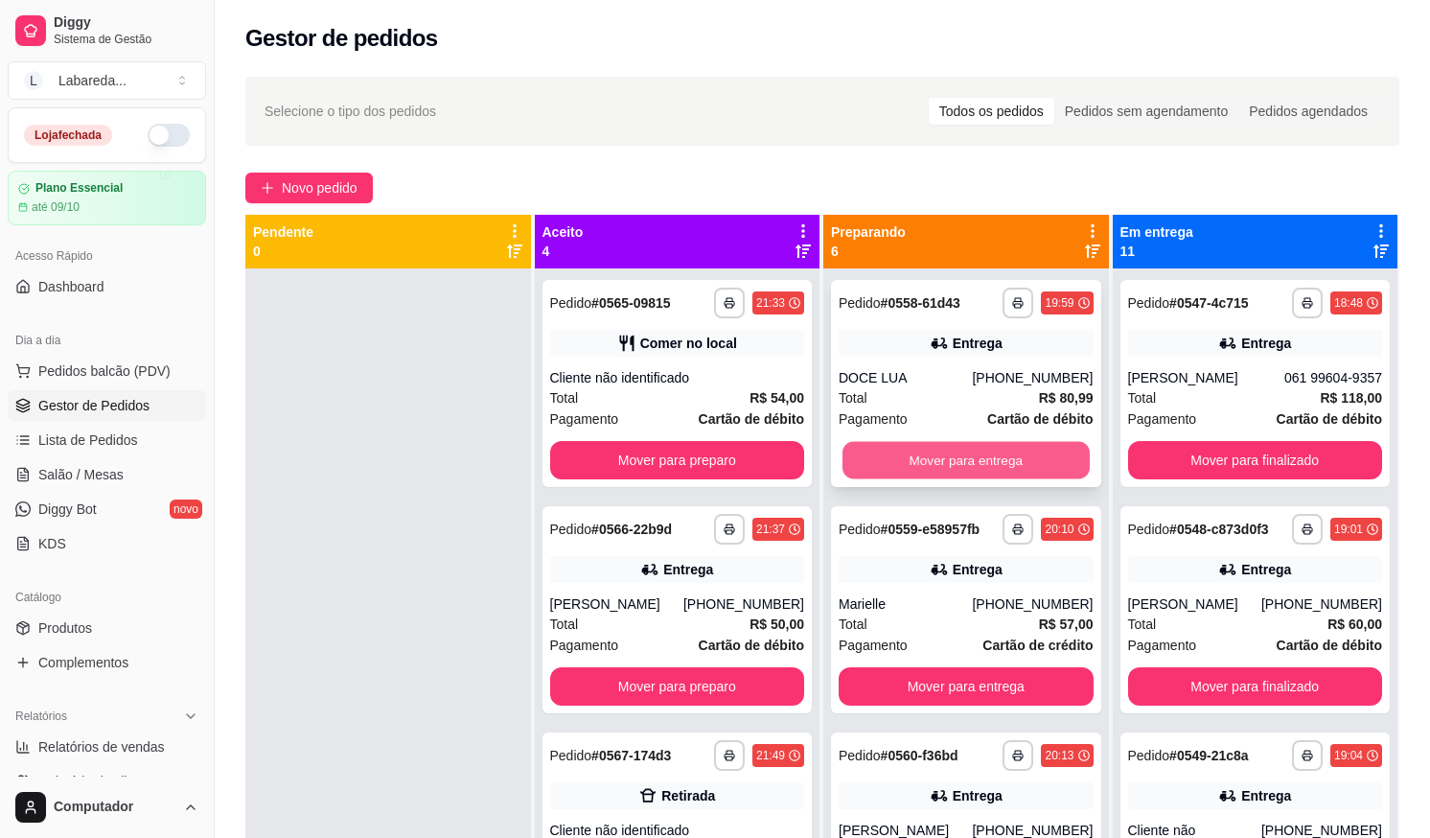
click at [873, 464] on button "Mover para entrega" at bounding box center [966, 460] width 247 height 37
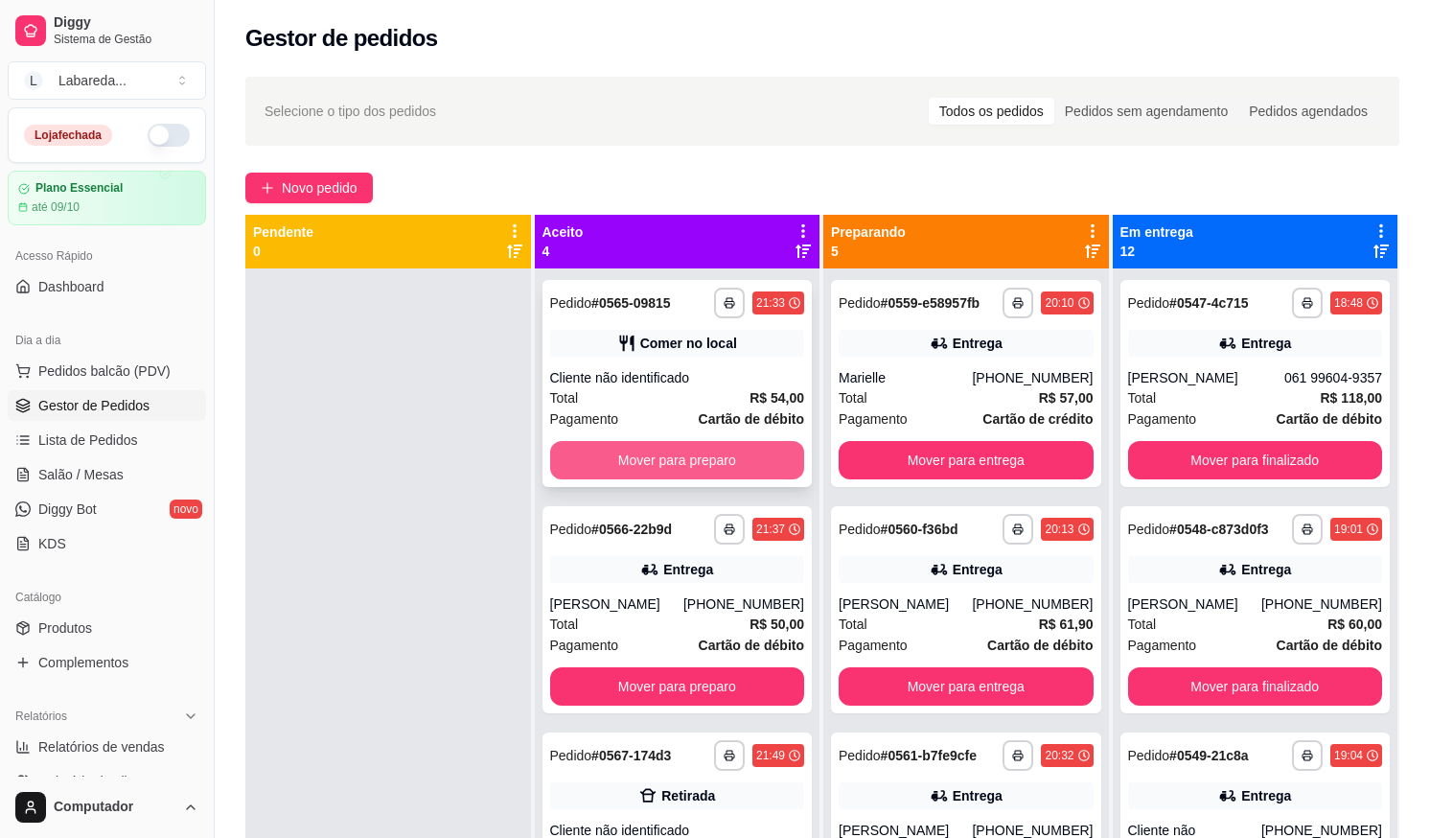
click at [738, 470] on button "Mover para preparo" at bounding box center [677, 460] width 255 height 38
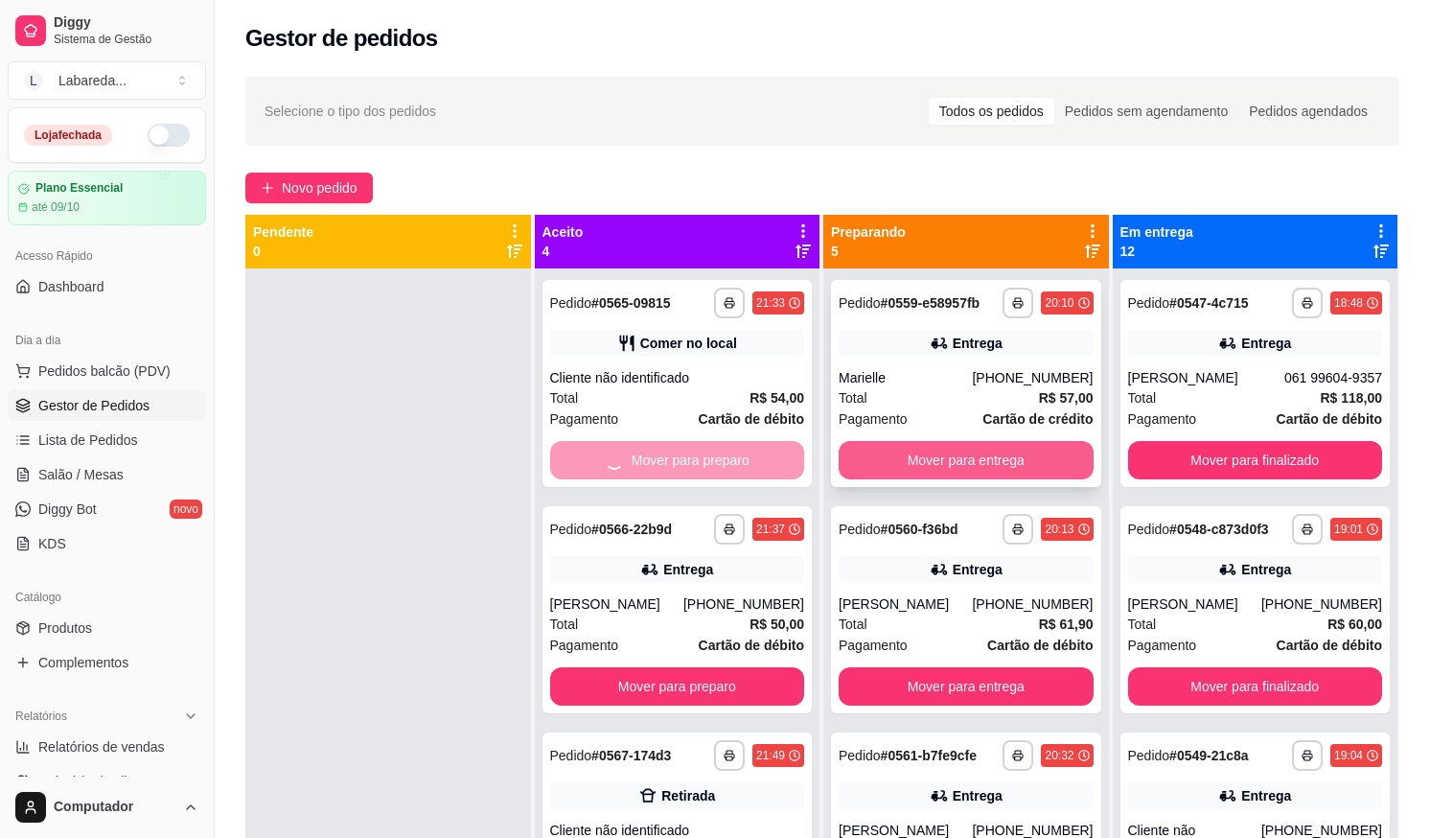
click at [893, 463] on button "Mover para entrega" at bounding box center [966, 460] width 255 height 38
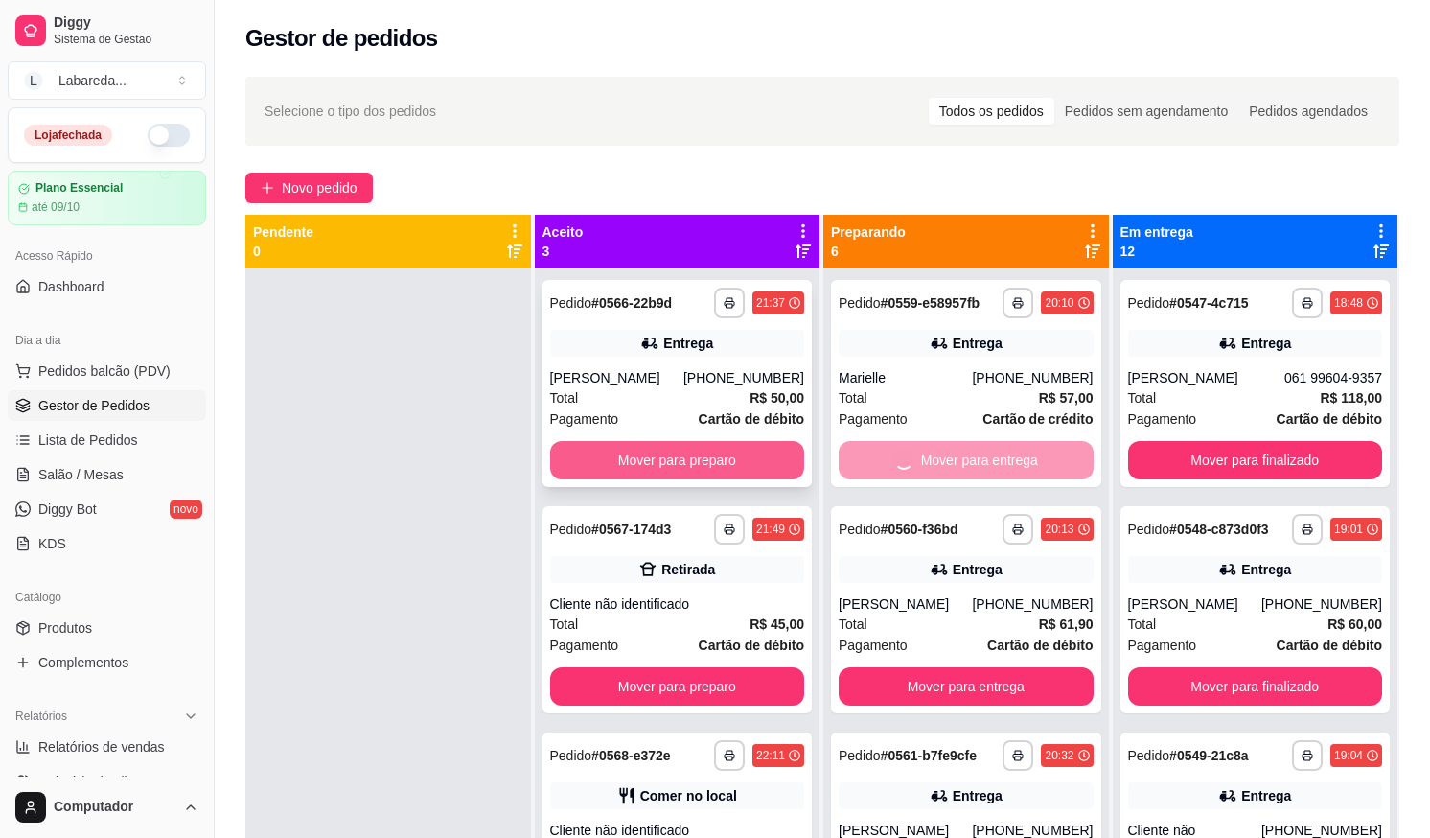
click at [779, 473] on button "Mover para preparo" at bounding box center [677, 460] width 255 height 38
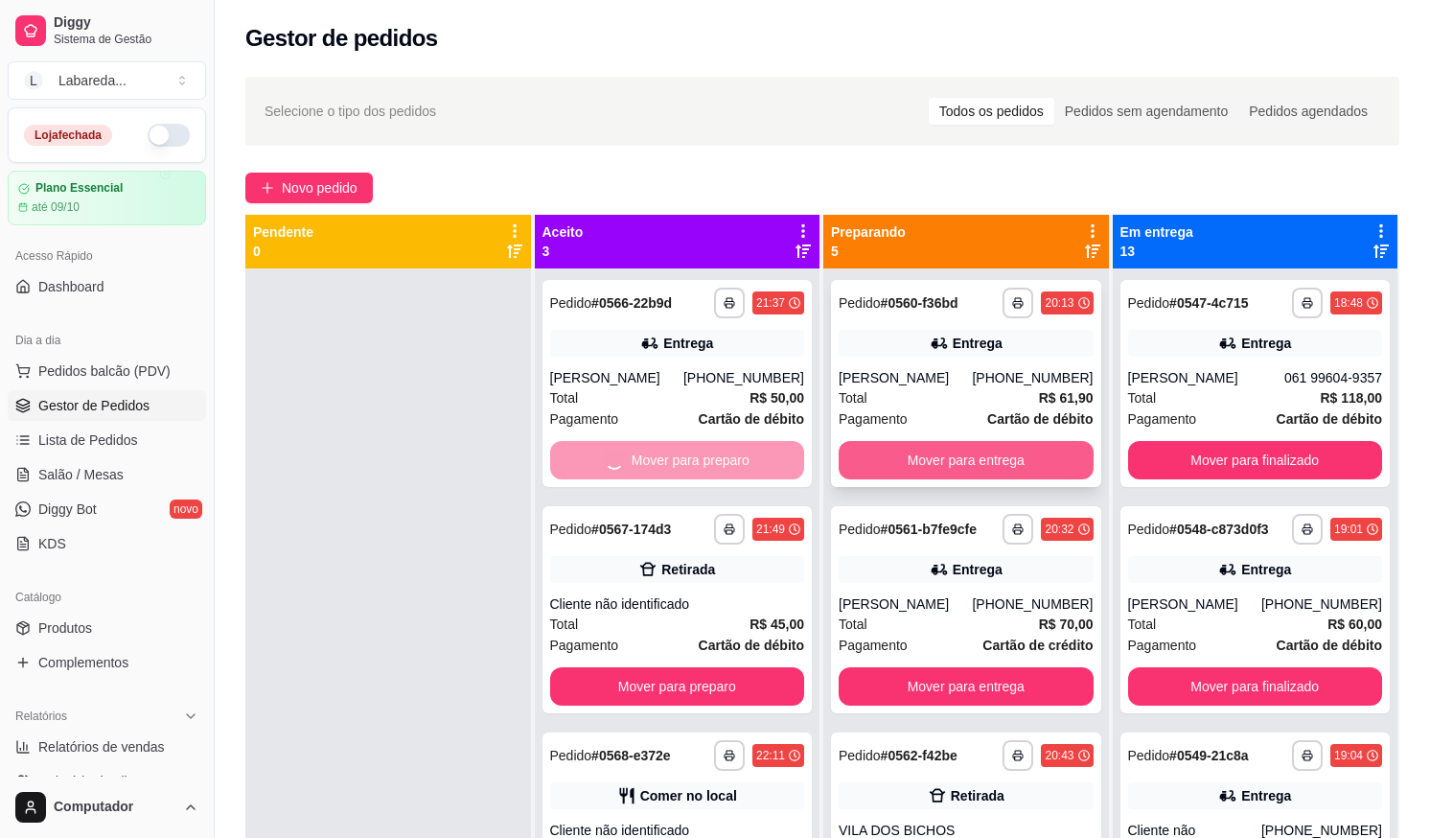
click at [861, 459] on button "Mover para entrega" at bounding box center [966, 460] width 255 height 38
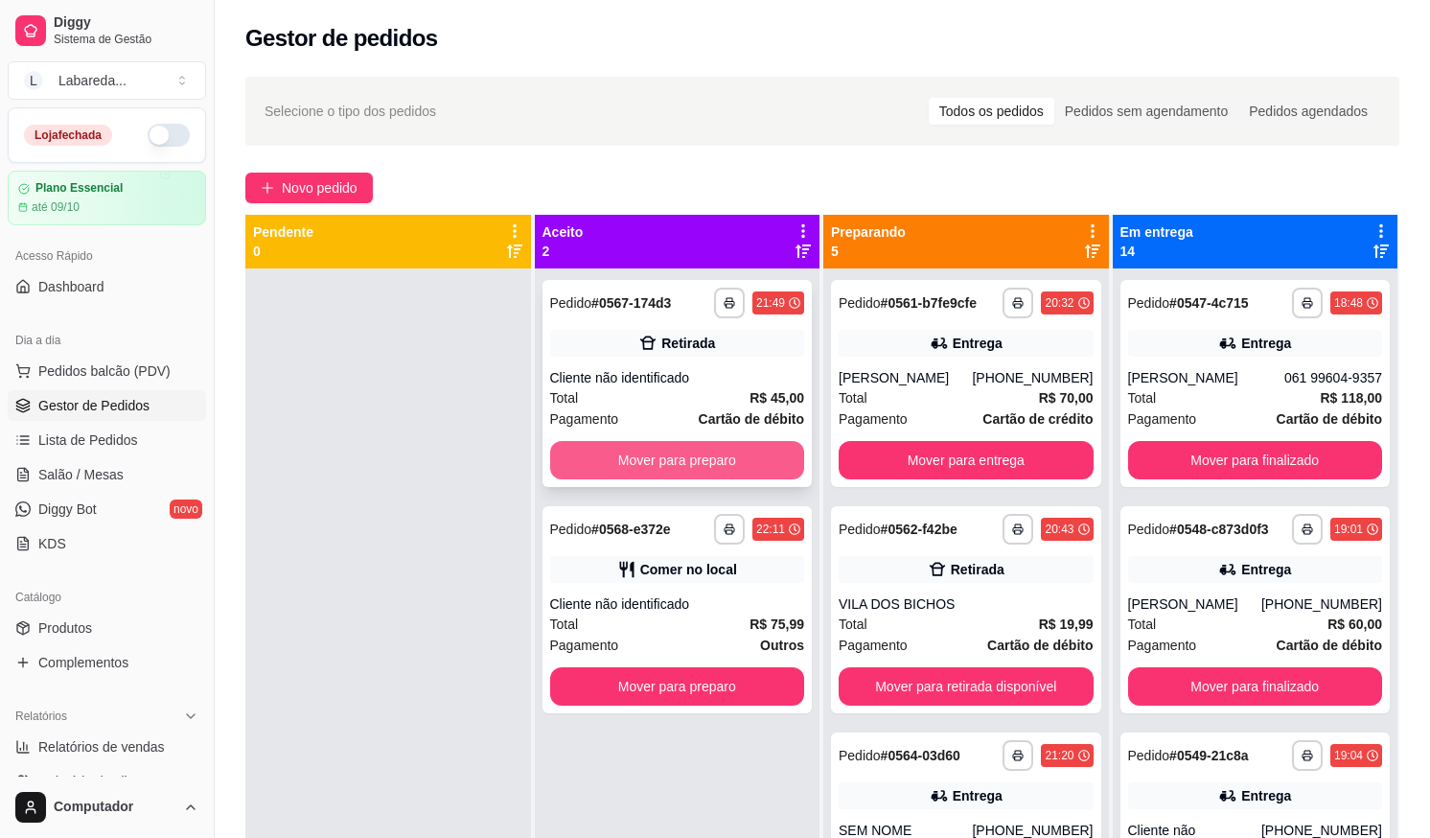
click at [742, 474] on button "Mover para preparo" at bounding box center [677, 460] width 255 height 38
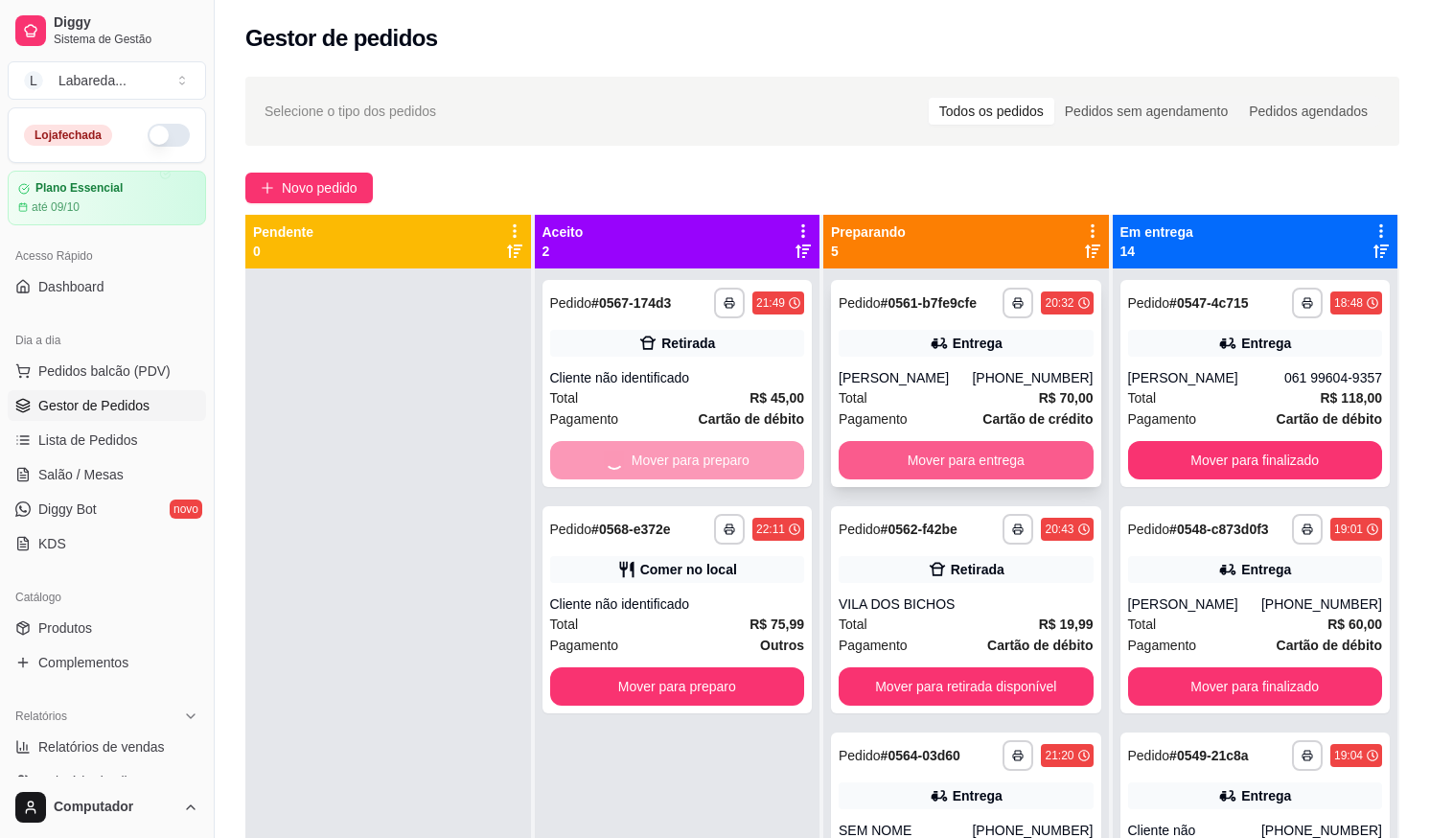
click at [864, 460] on button "Mover para entrega" at bounding box center [966, 460] width 255 height 38
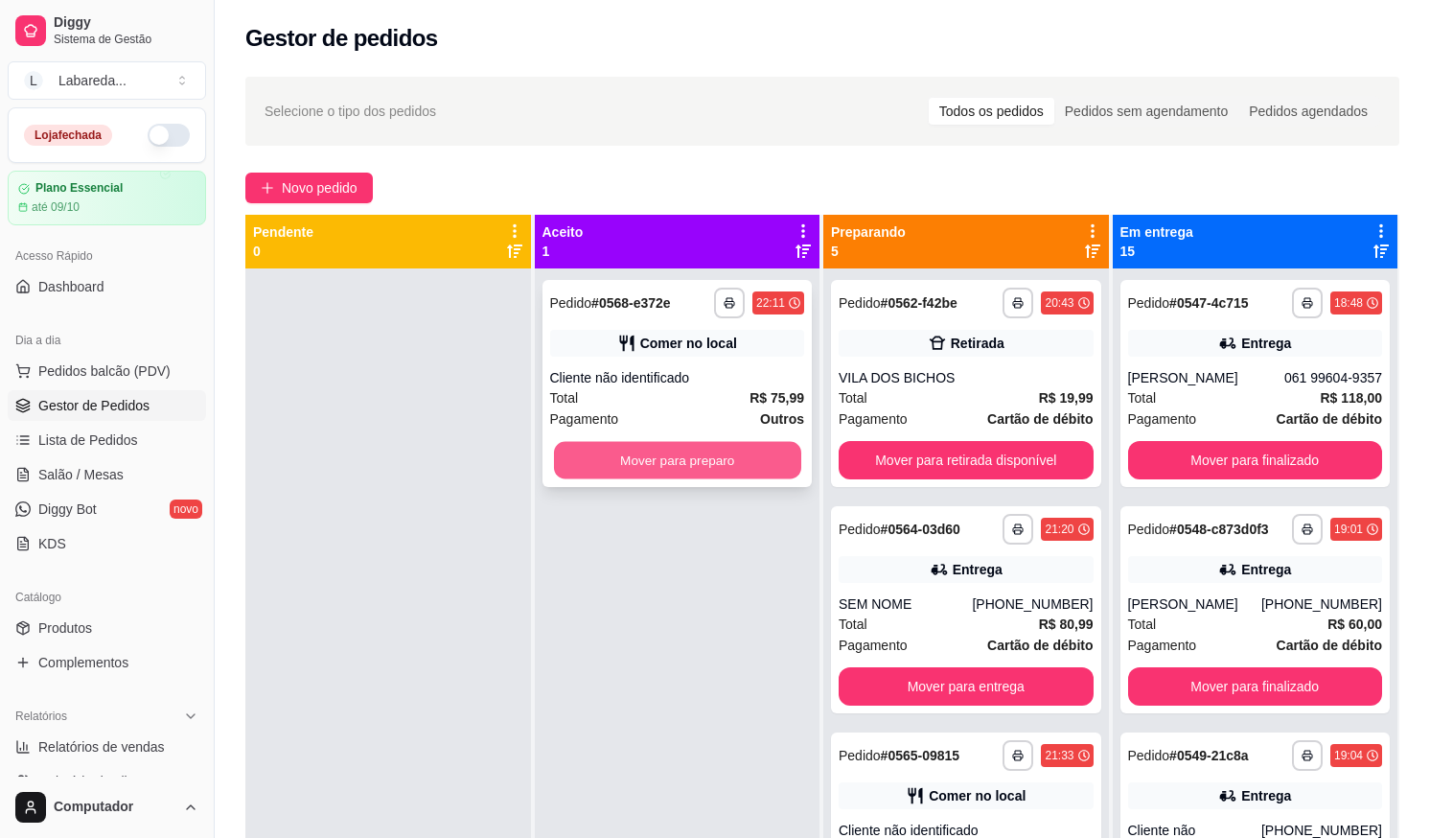
click at [761, 469] on button "Mover para preparo" at bounding box center [676, 460] width 247 height 37
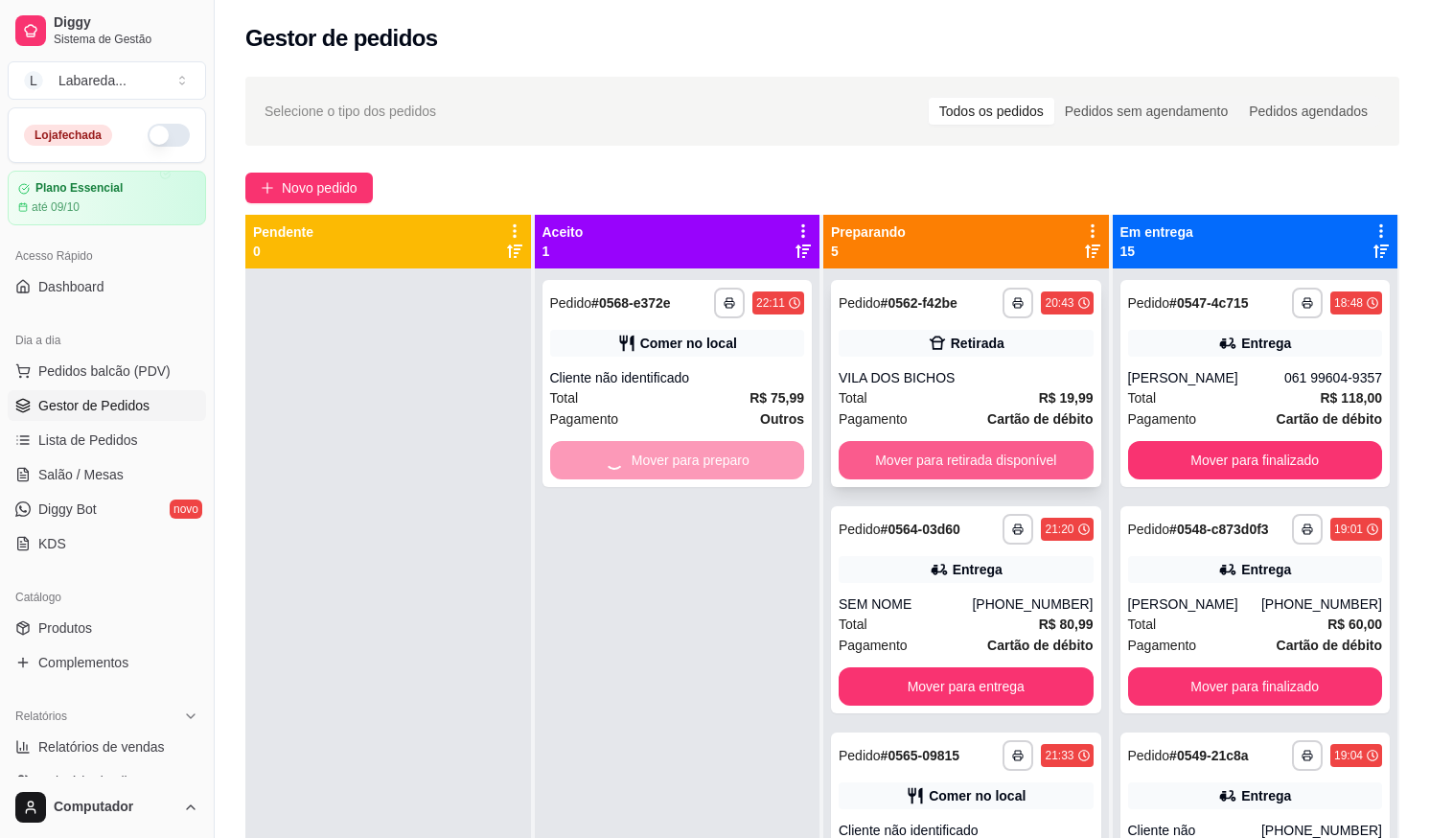
click at [900, 474] on button "Mover para retirada disponível" at bounding box center [966, 460] width 255 height 38
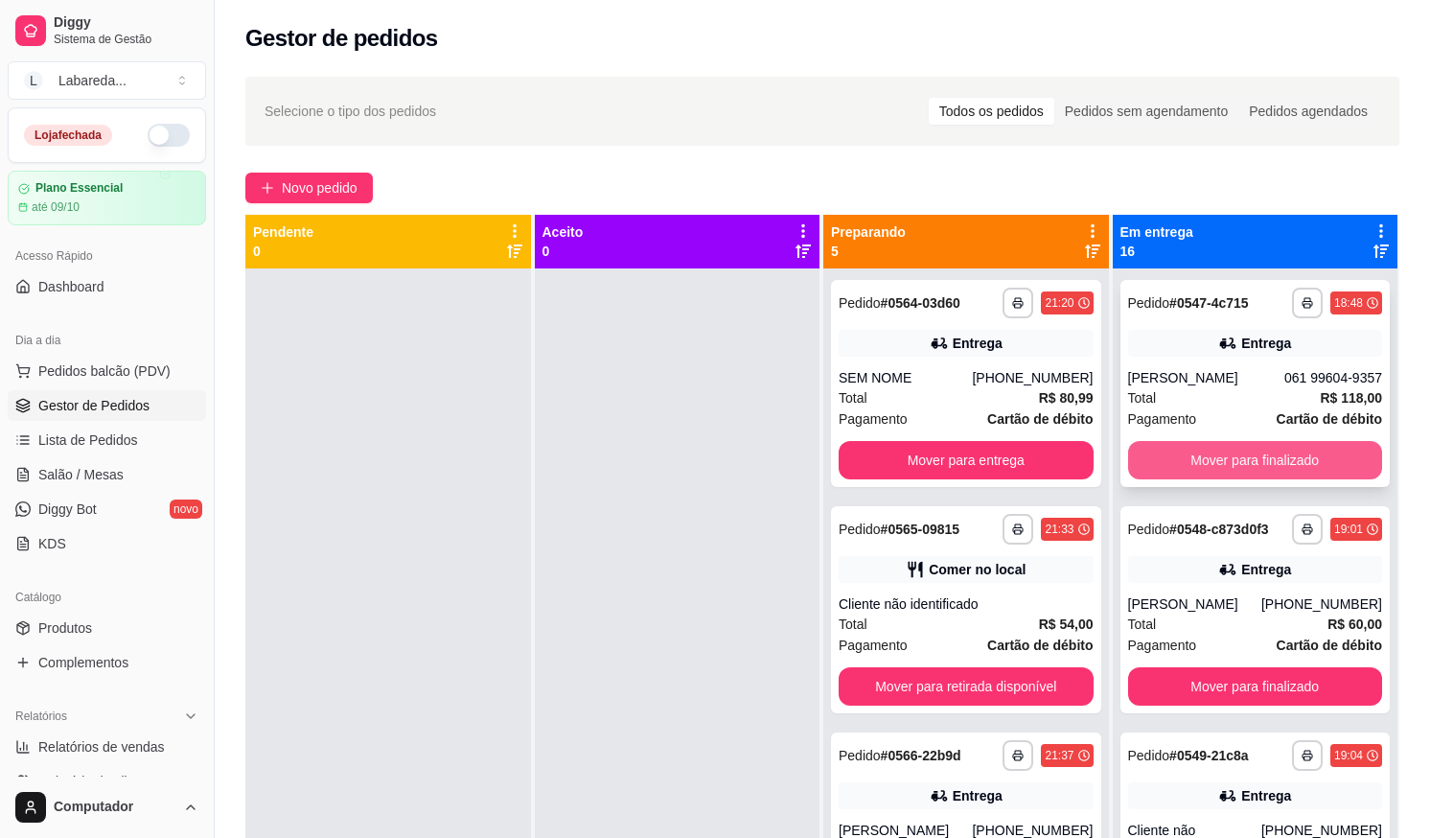
click at [1168, 454] on button "Mover para finalizado" at bounding box center [1255, 460] width 255 height 38
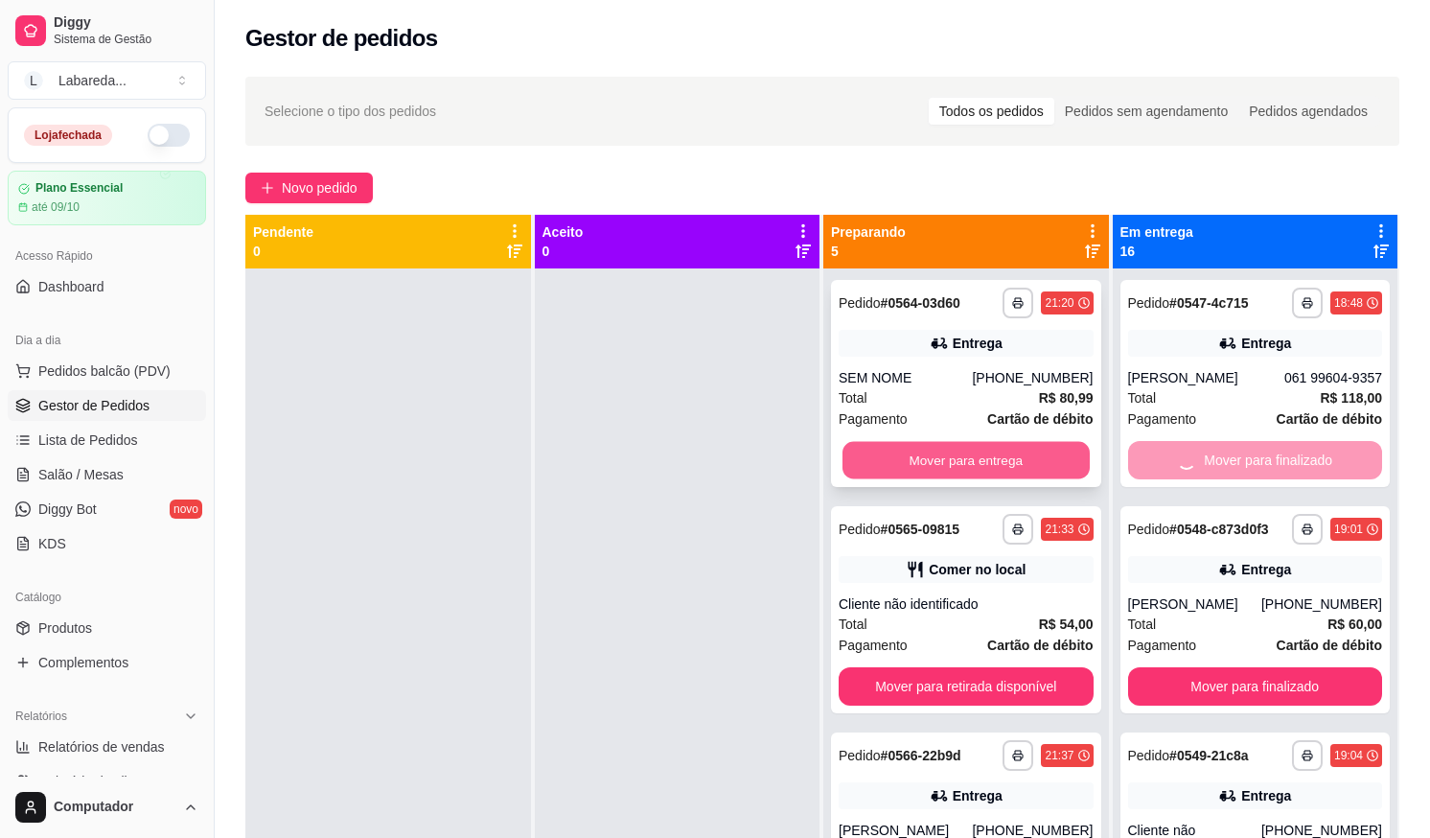
click at [995, 478] on button "Mover para entrega" at bounding box center [966, 460] width 247 height 37
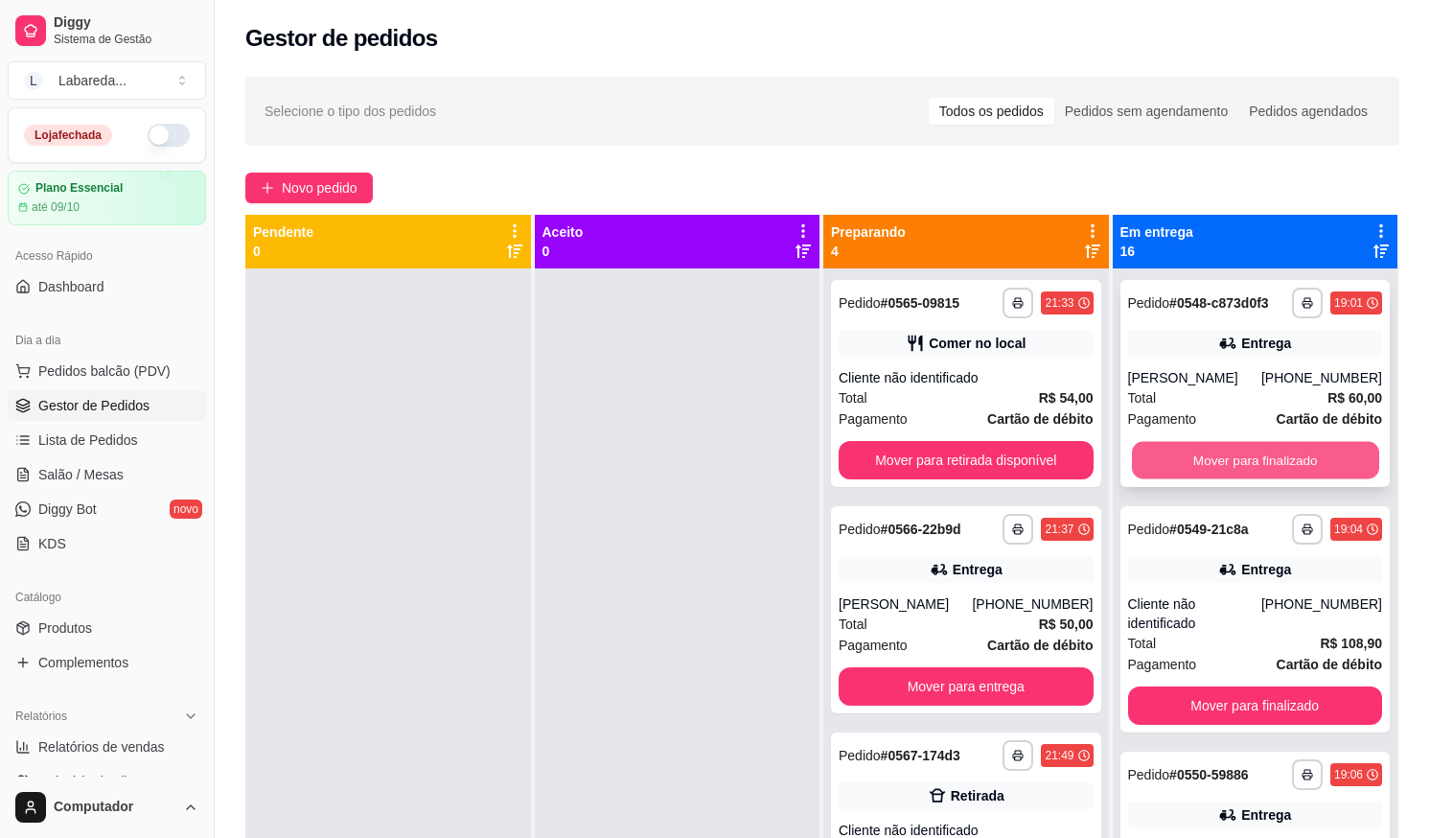
click at [1131, 462] on button "Mover para finalizado" at bounding box center [1254, 460] width 247 height 37
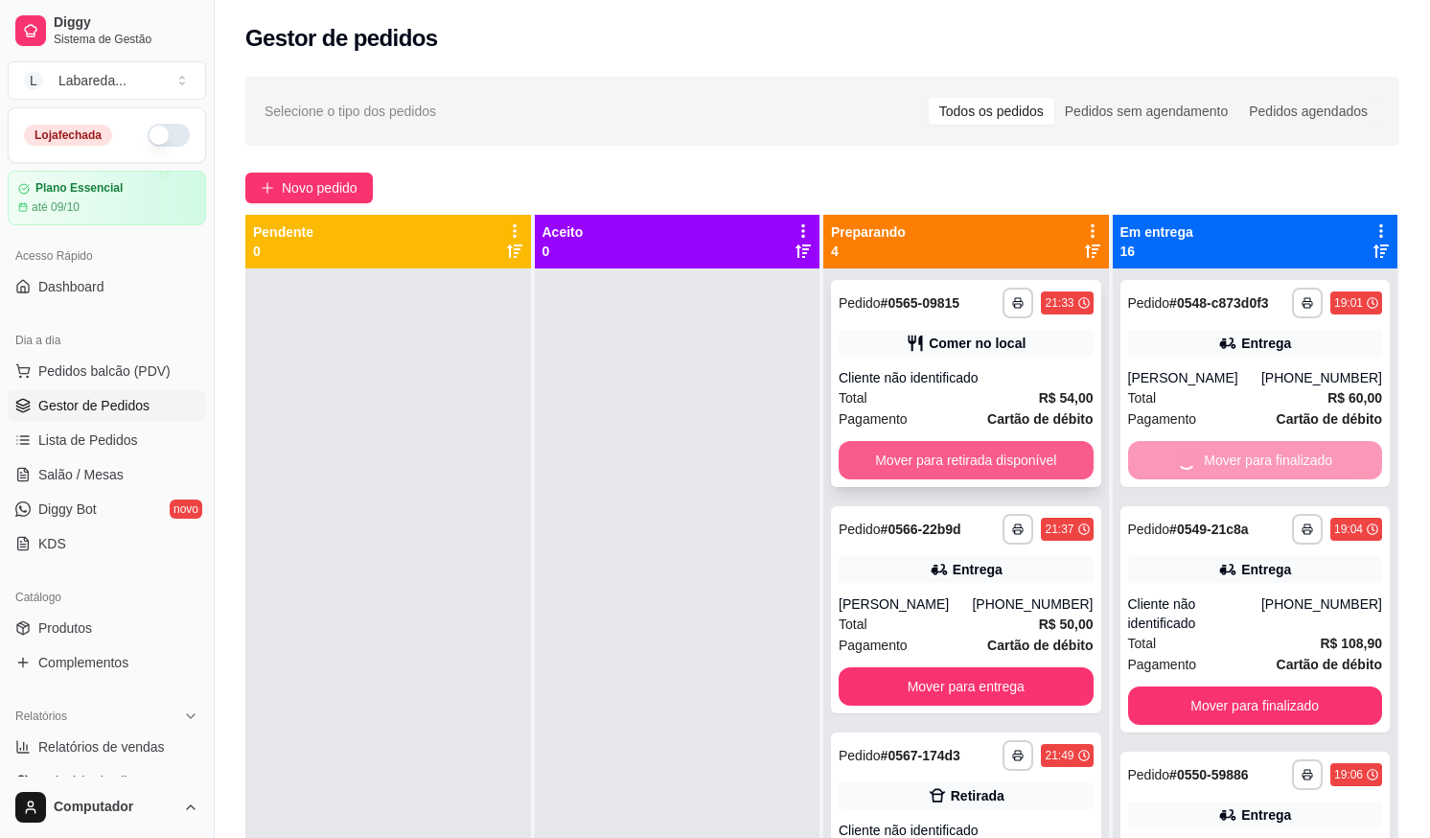
click at [987, 459] on button "Mover para retirada disponível" at bounding box center [966, 460] width 255 height 38
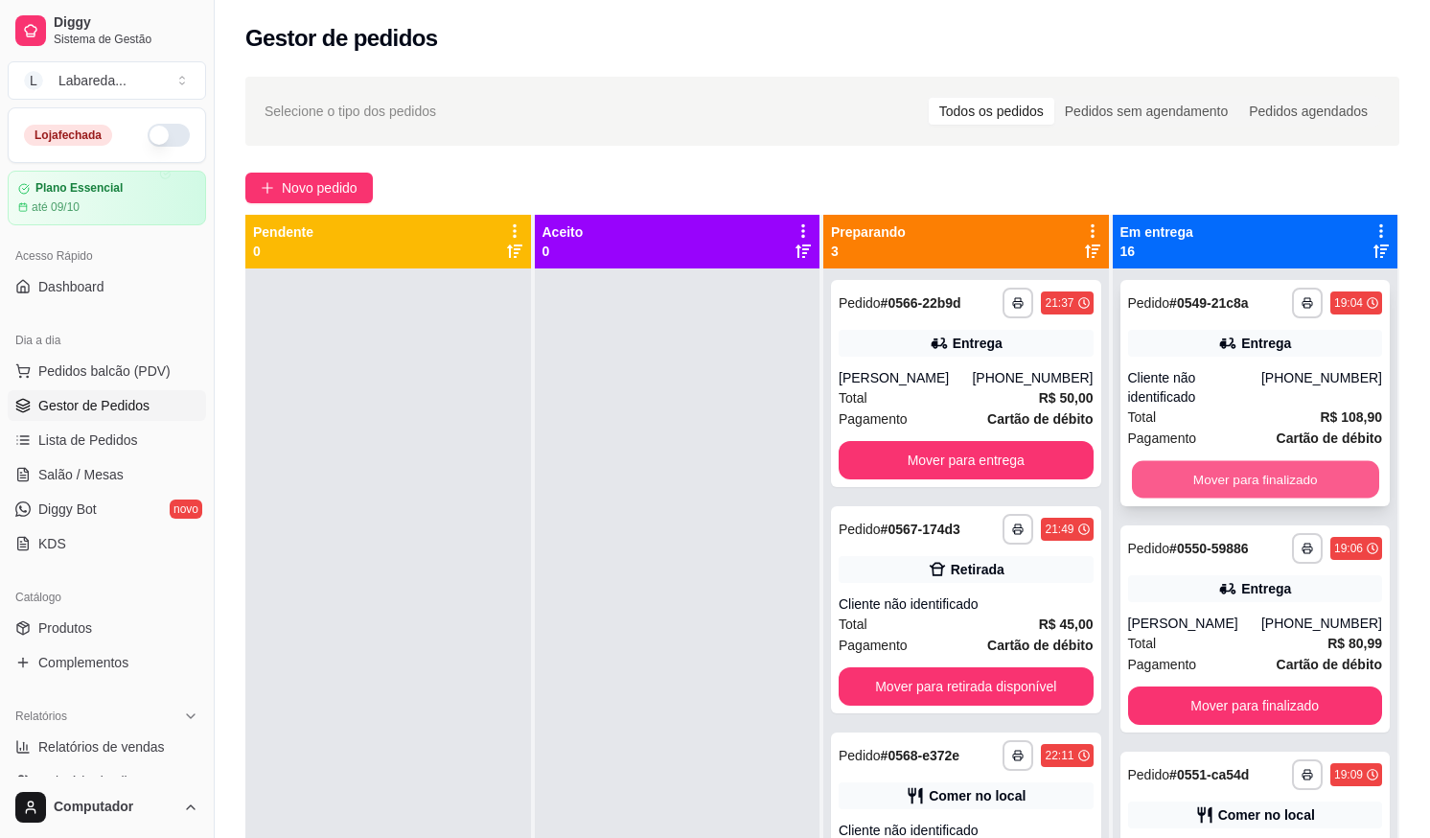
click at [1186, 477] on button "Mover para finalizado" at bounding box center [1254, 479] width 247 height 37
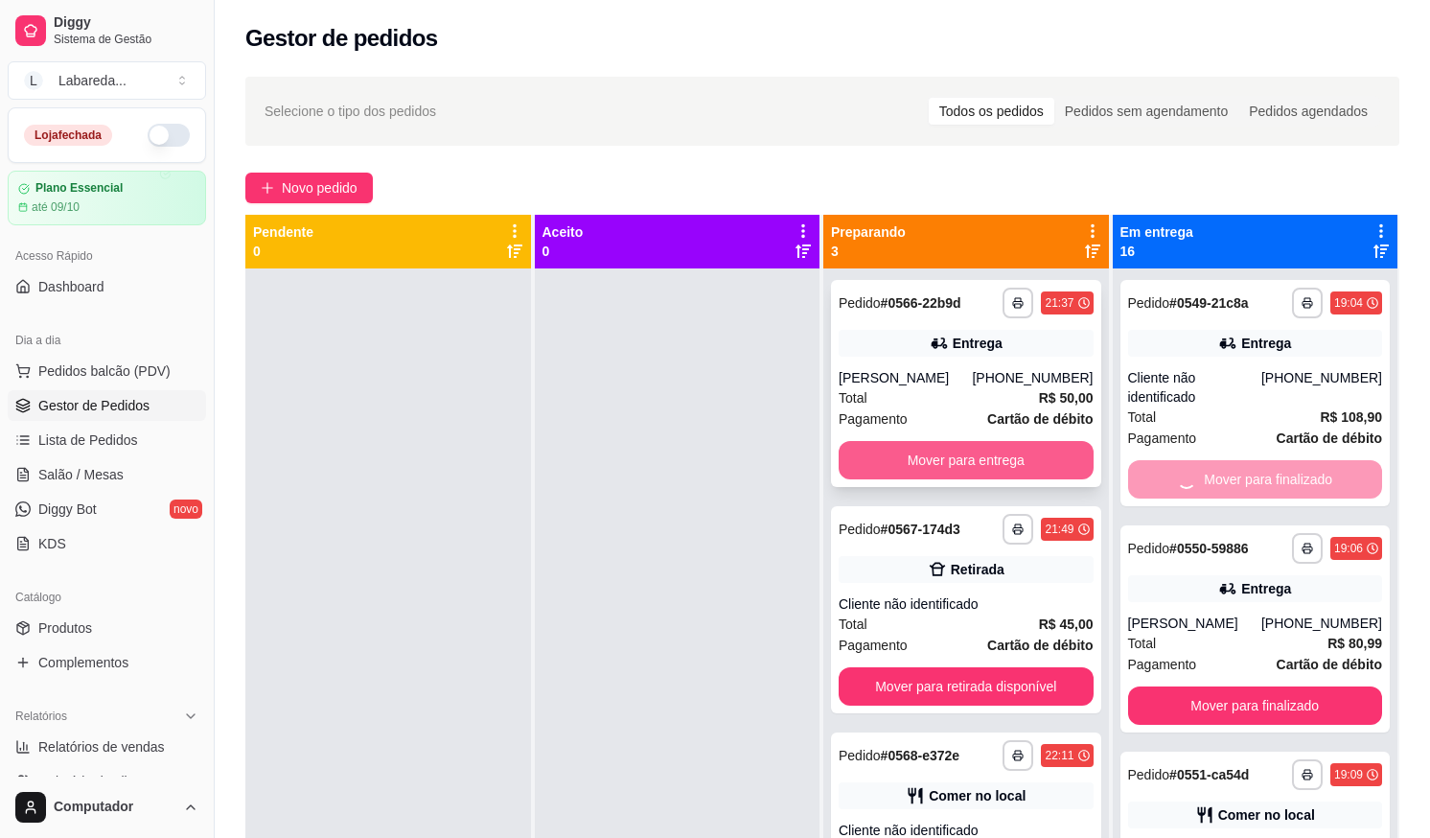
click at [1036, 457] on button "Mover para entrega" at bounding box center [966, 460] width 255 height 38
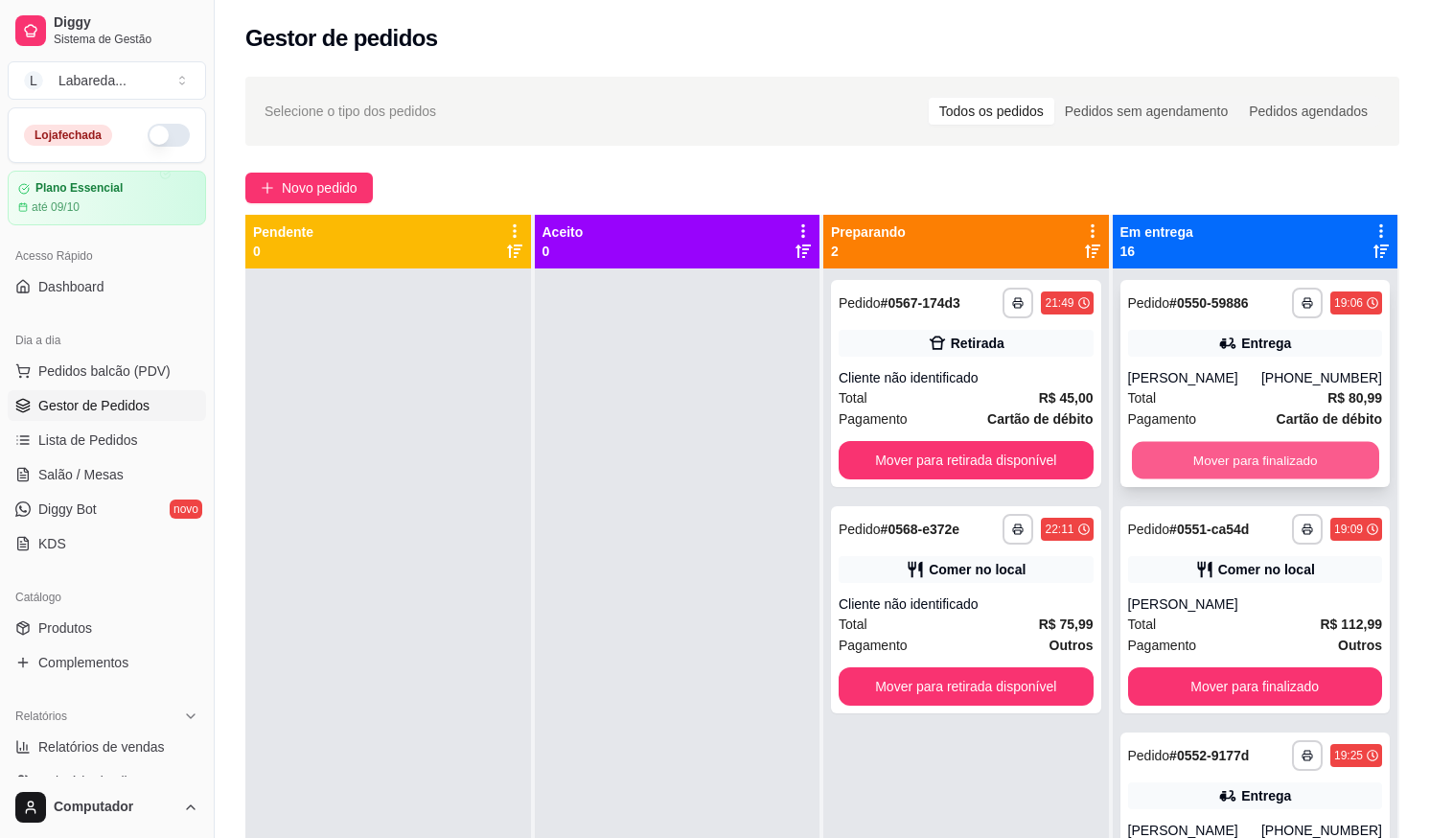
click at [1169, 462] on button "Mover para finalizado" at bounding box center [1254, 460] width 247 height 37
click at [1067, 472] on button "Mover para retirada disponível" at bounding box center [966, 460] width 255 height 38
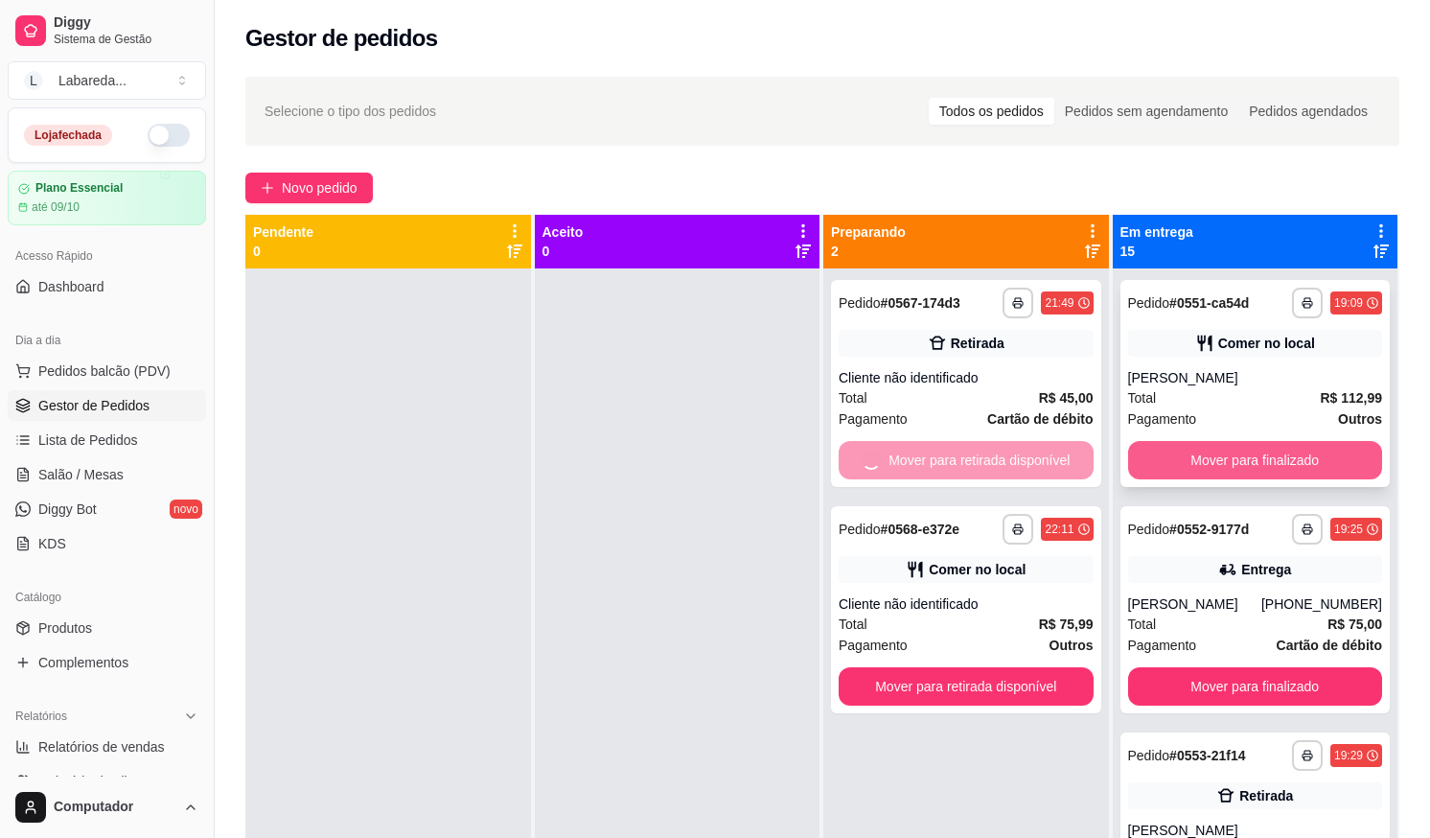
click at [1156, 457] on button "Mover para finalizado" at bounding box center [1255, 460] width 255 height 38
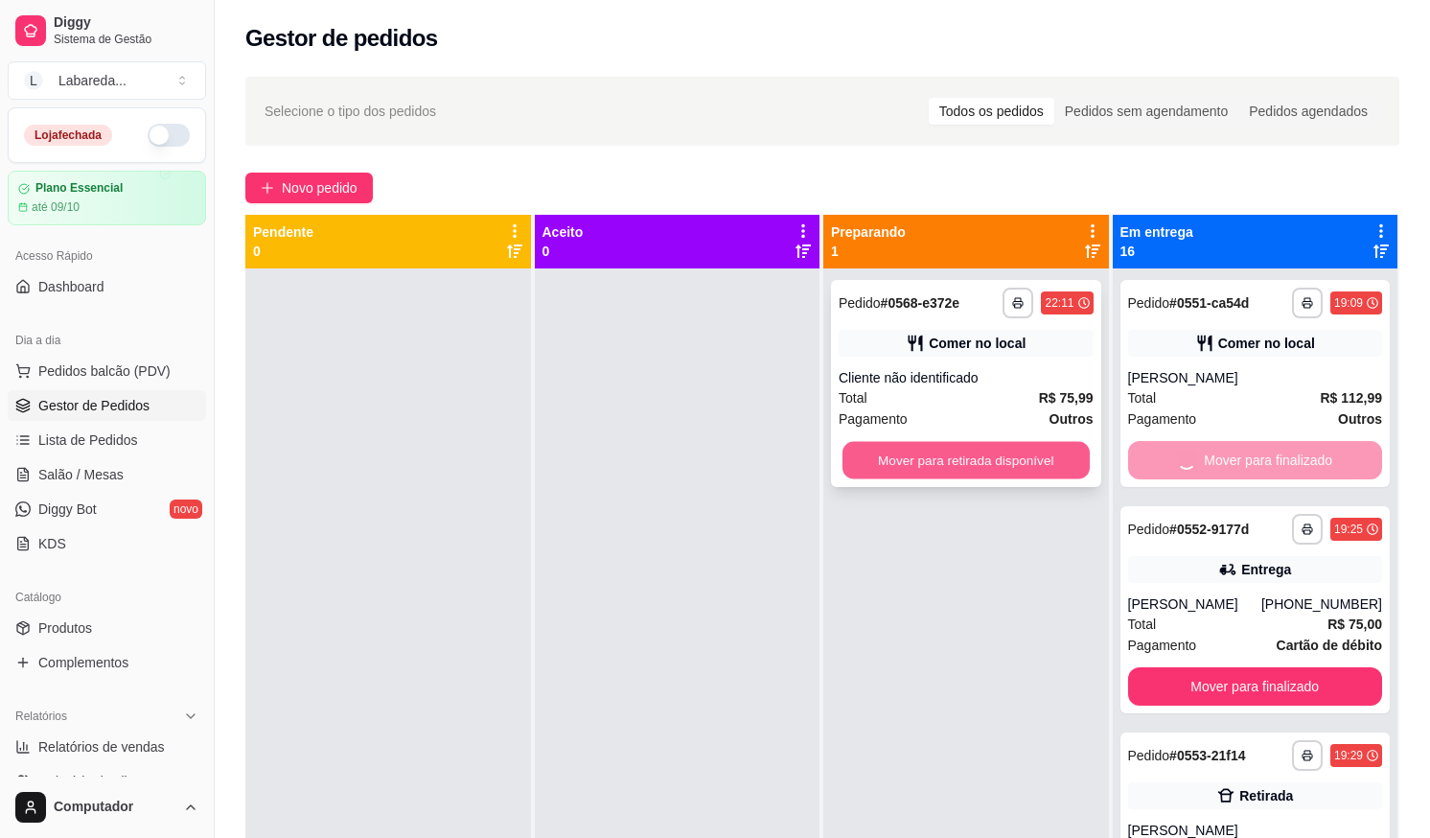
click at [1060, 466] on button "Mover para retirada disponível" at bounding box center [966, 460] width 247 height 37
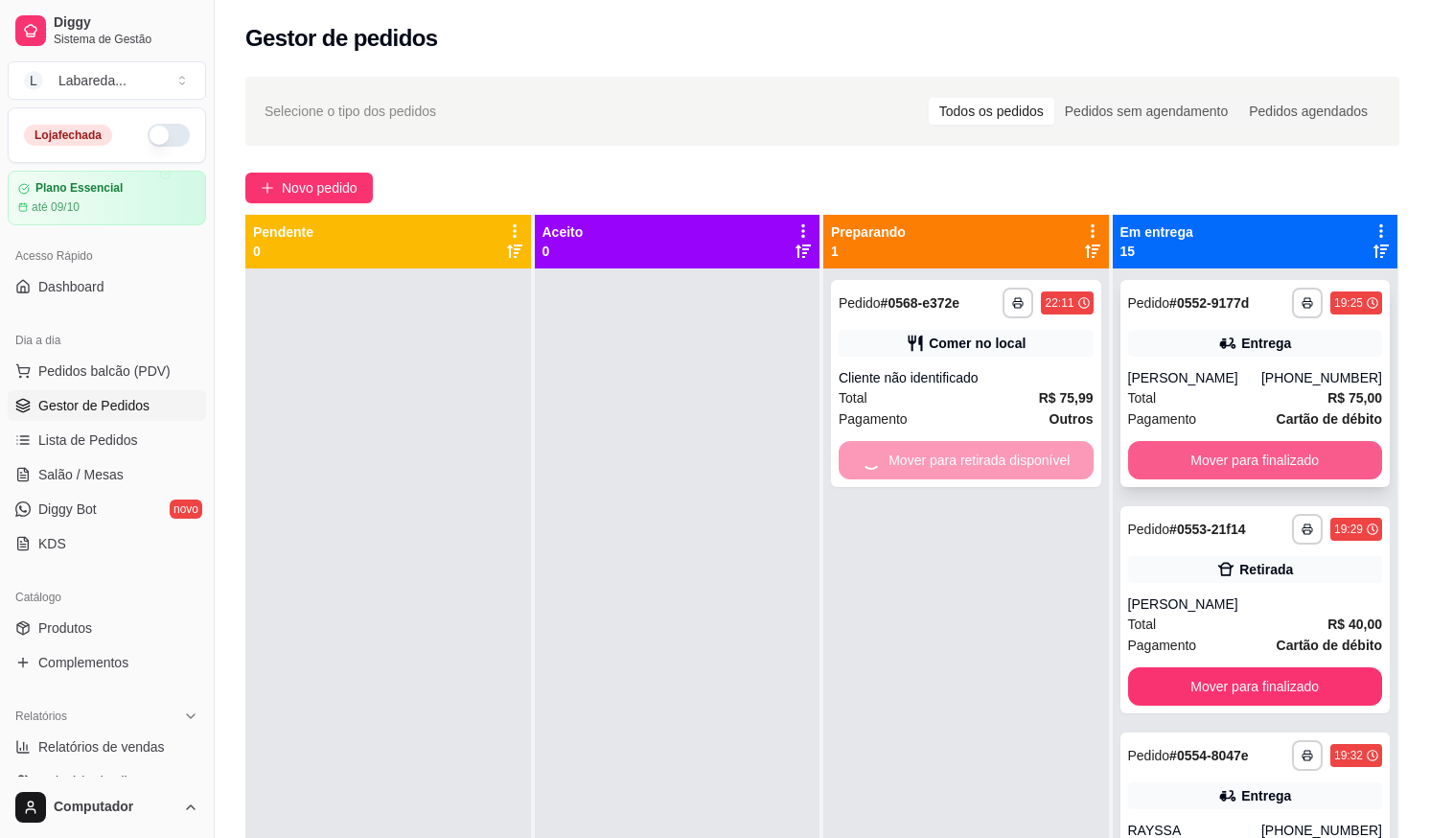
click at [1170, 456] on button "Mover para finalizado" at bounding box center [1255, 460] width 255 height 38
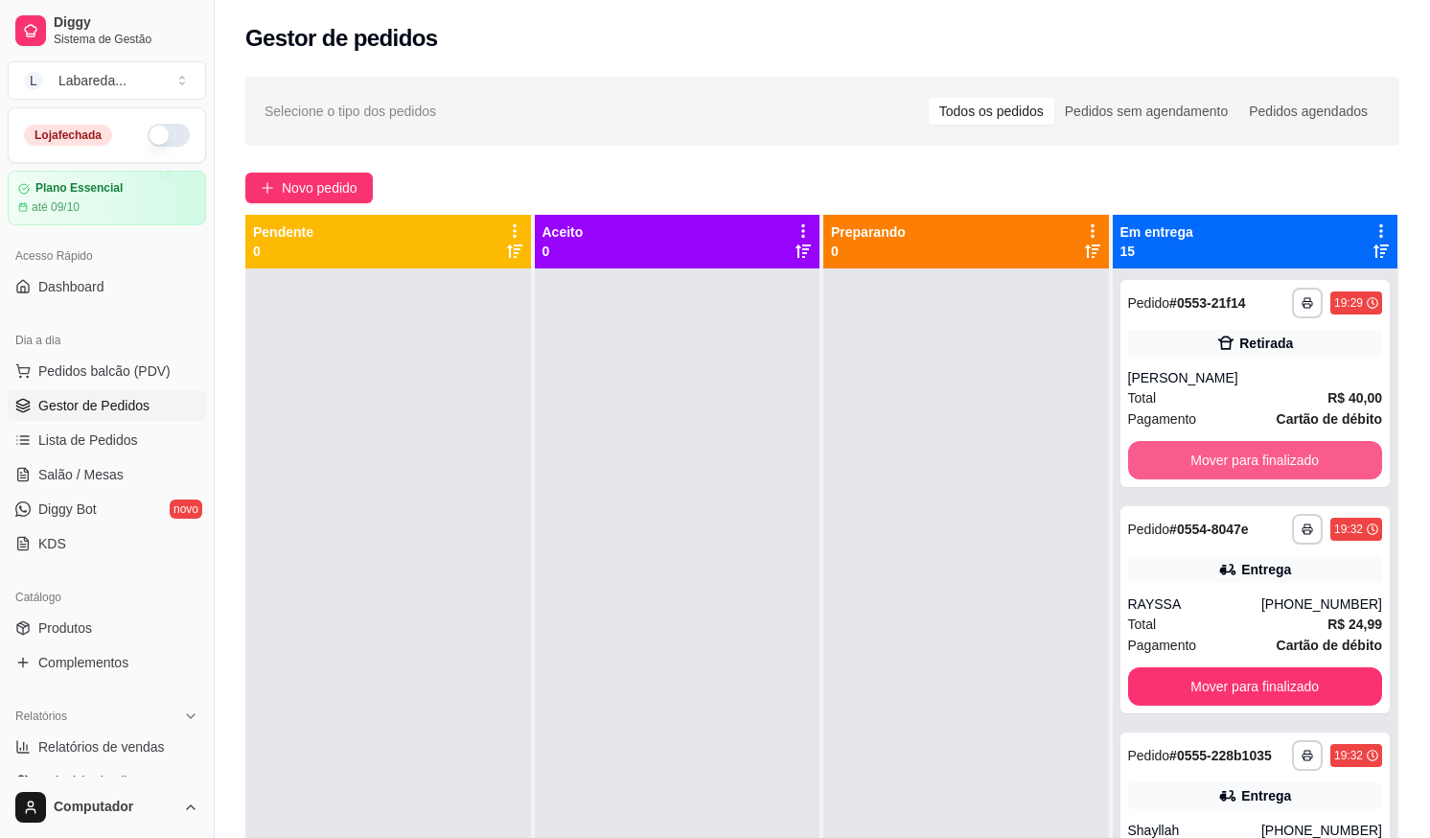
click at [1170, 456] on button "Mover para finalizado" at bounding box center [1255, 460] width 255 height 38
click at [1171, 458] on button "Mover para finalizado" at bounding box center [1255, 460] width 255 height 38
click at [1171, 459] on button "Mover para finalizado" at bounding box center [1254, 460] width 247 height 37
click at [1171, 460] on button "Mover para finalizado" at bounding box center [1255, 460] width 255 height 38
click at [1165, 463] on button "Mover para finalizado" at bounding box center [1254, 460] width 247 height 37
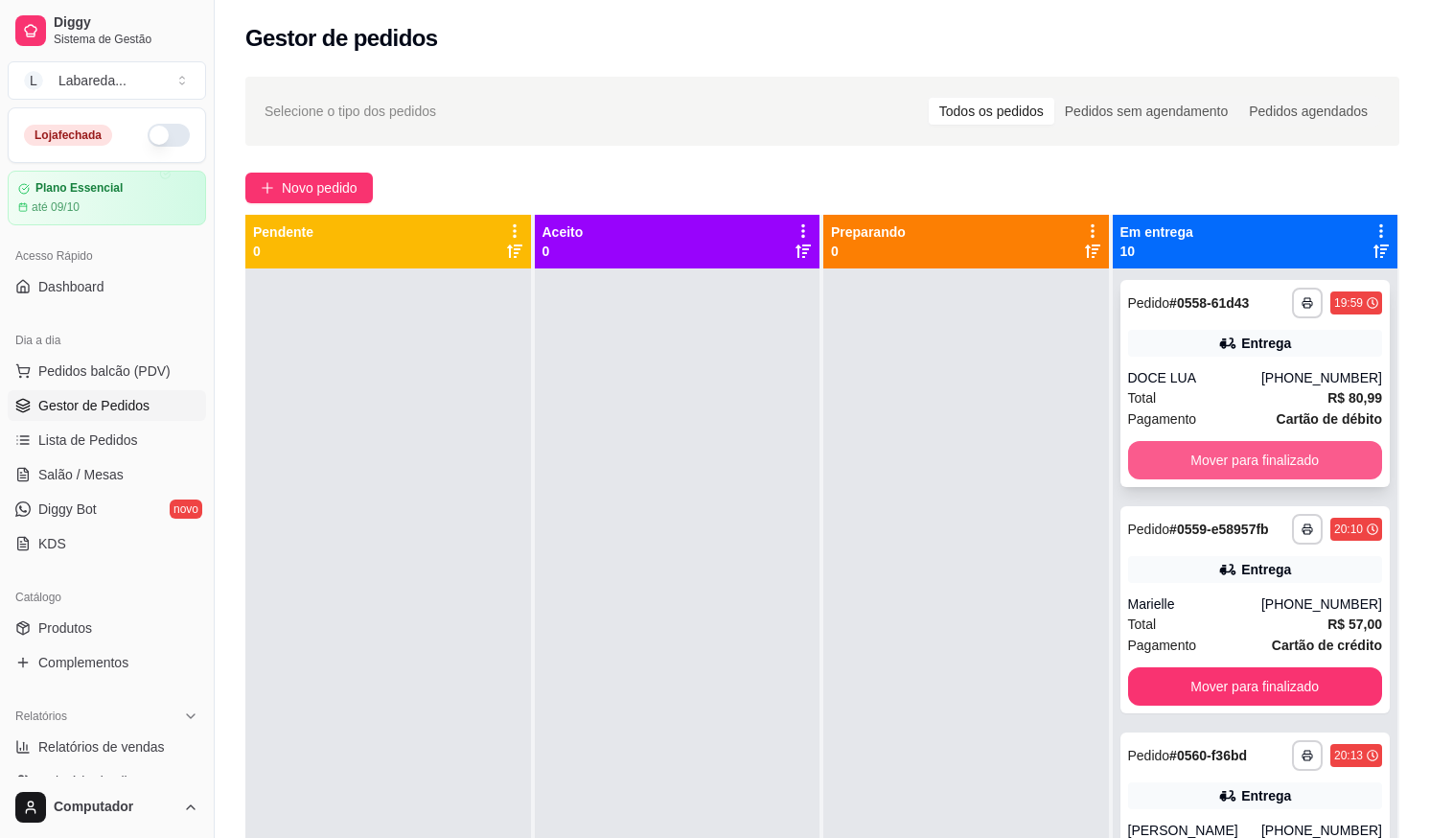
click at [1161, 465] on button "Mover para finalizado" at bounding box center [1255, 460] width 255 height 38
click at [1159, 465] on button "Mover para finalizado" at bounding box center [1255, 460] width 255 height 38
click at [1159, 465] on button "Mover para finalizado" at bounding box center [1254, 460] width 247 height 37
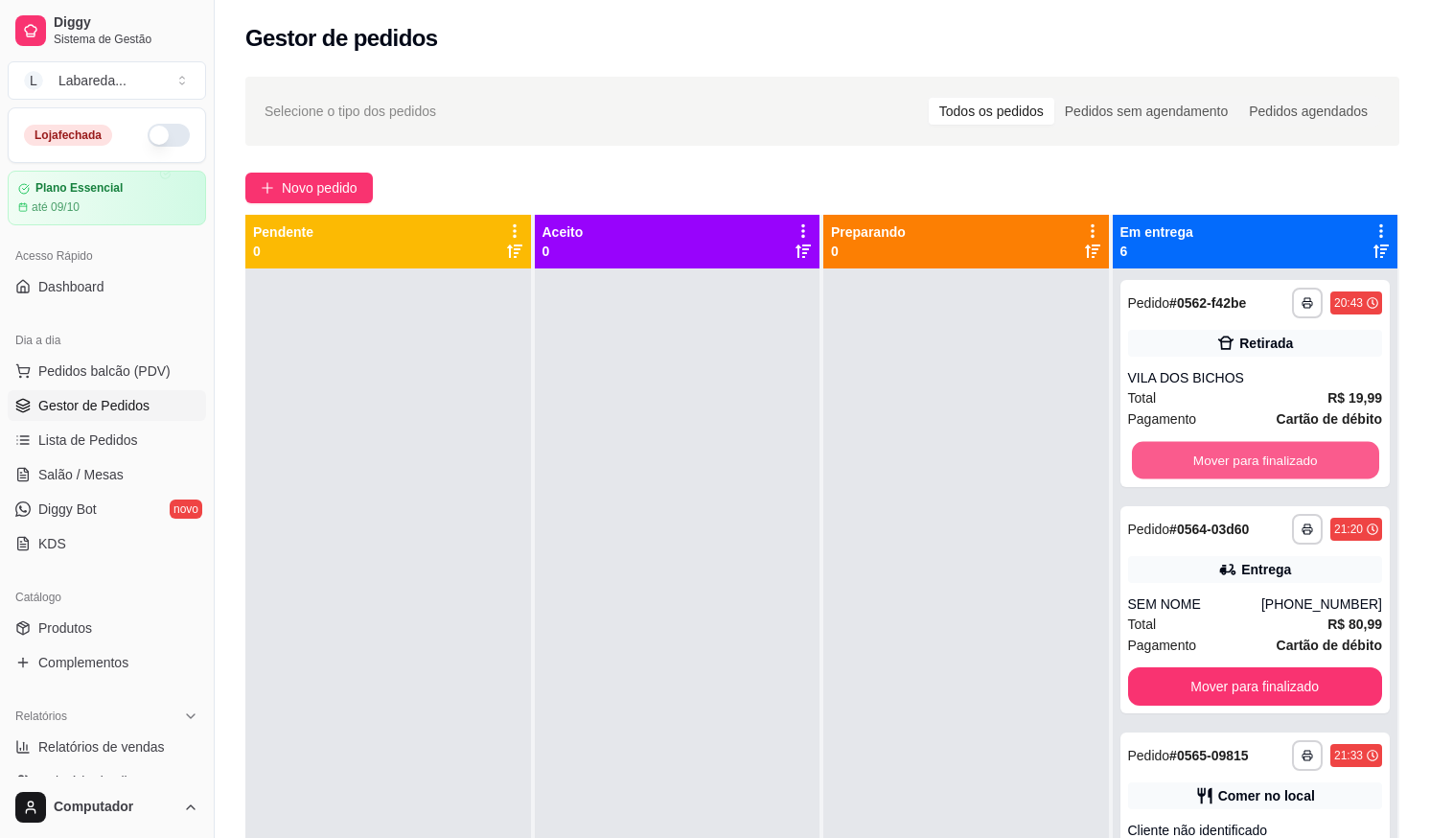
click at [1159, 465] on button "Mover para finalizado" at bounding box center [1254, 460] width 247 height 37
click at [1159, 465] on div "Mover para finalizado" at bounding box center [1255, 460] width 255 height 38
click at [1159, 465] on button "Mover para finalizado" at bounding box center [1255, 460] width 255 height 38
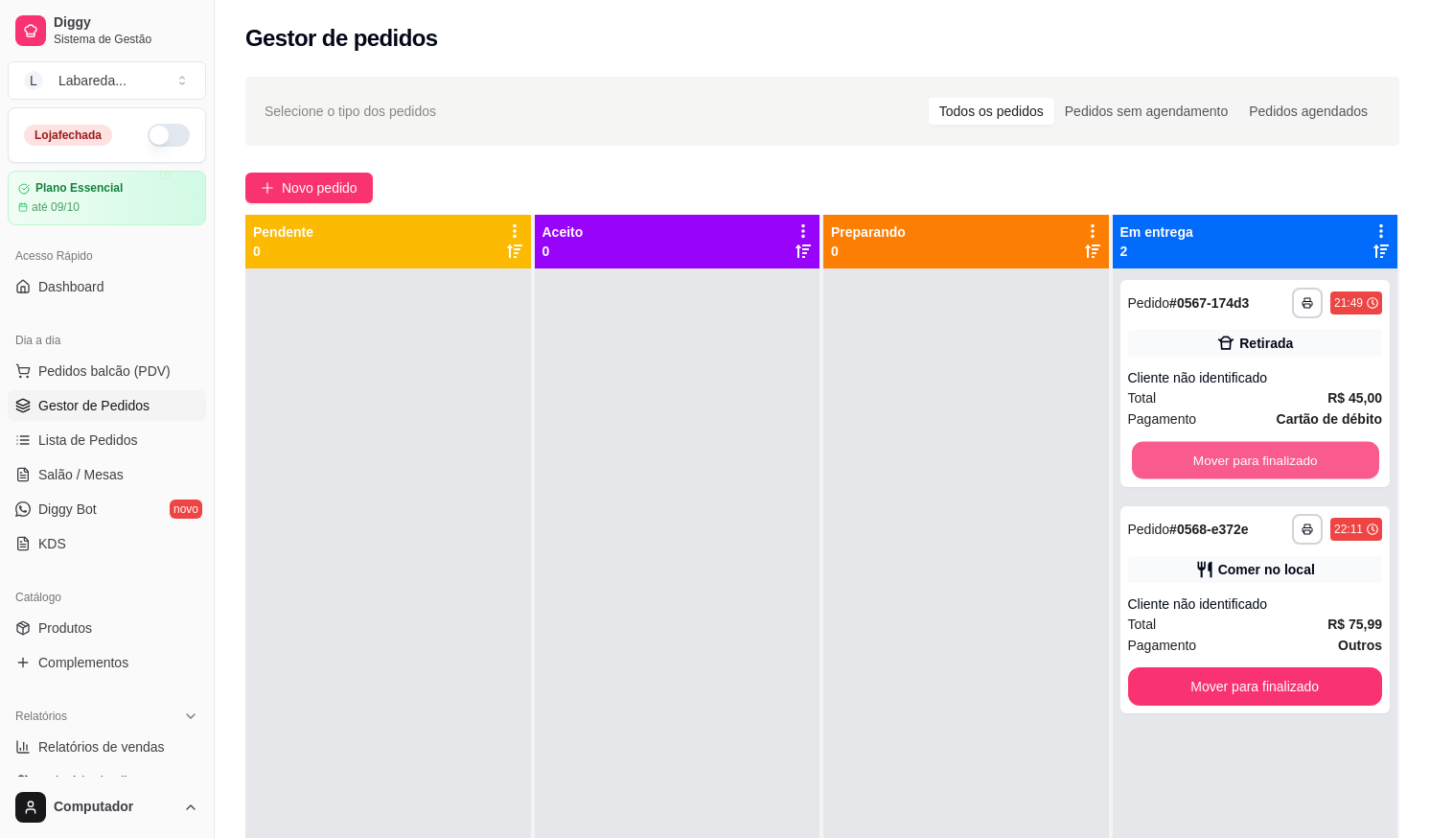
click at [1159, 465] on button "Mover para finalizado" at bounding box center [1254, 460] width 247 height 37
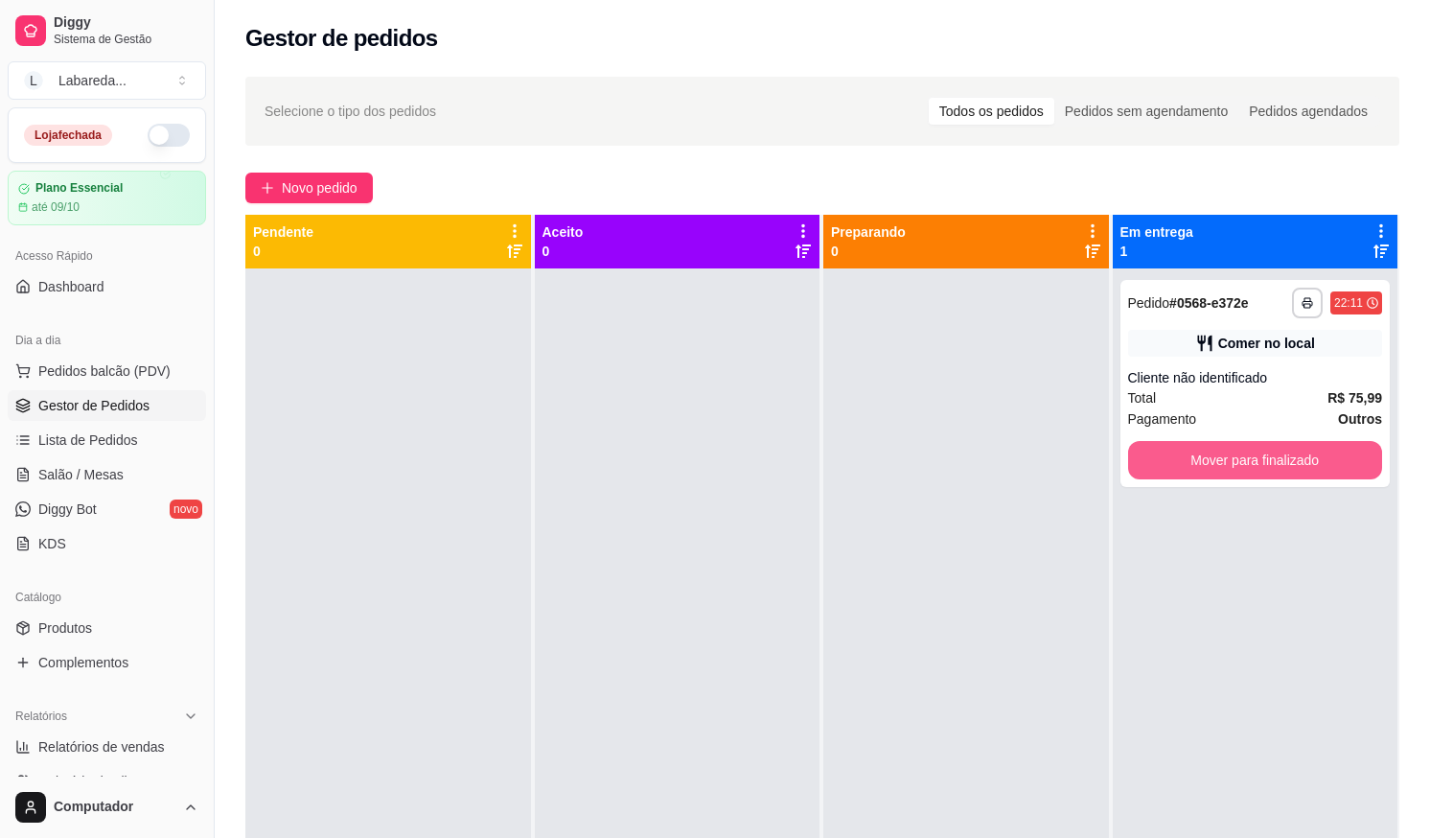
click at [1159, 465] on button "Mover para finalizado" at bounding box center [1255, 460] width 255 height 38
